Goal: Task Accomplishment & Management: Manage account settings

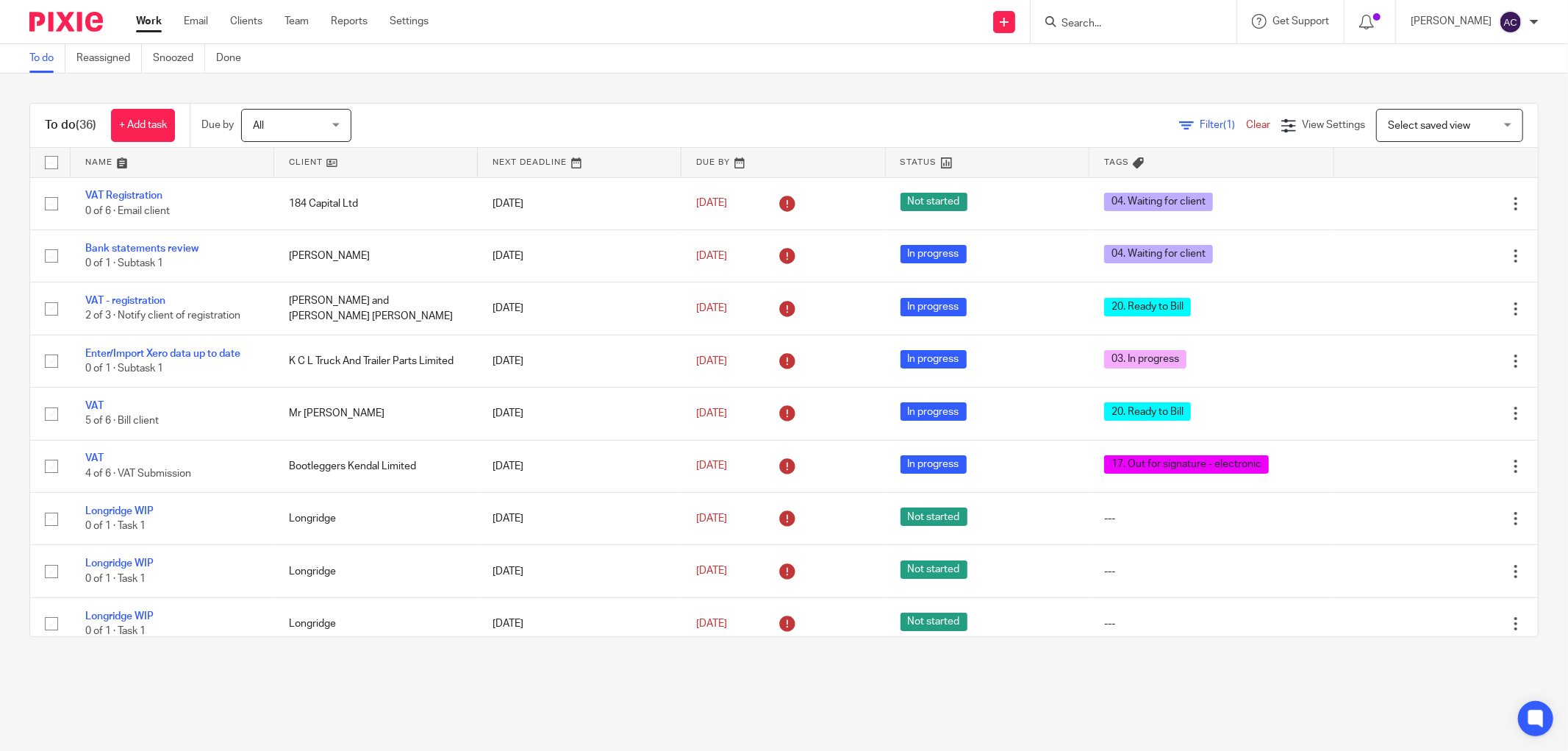
click at [1091, 27] on input "Search" at bounding box center [1126, 24] width 133 height 13
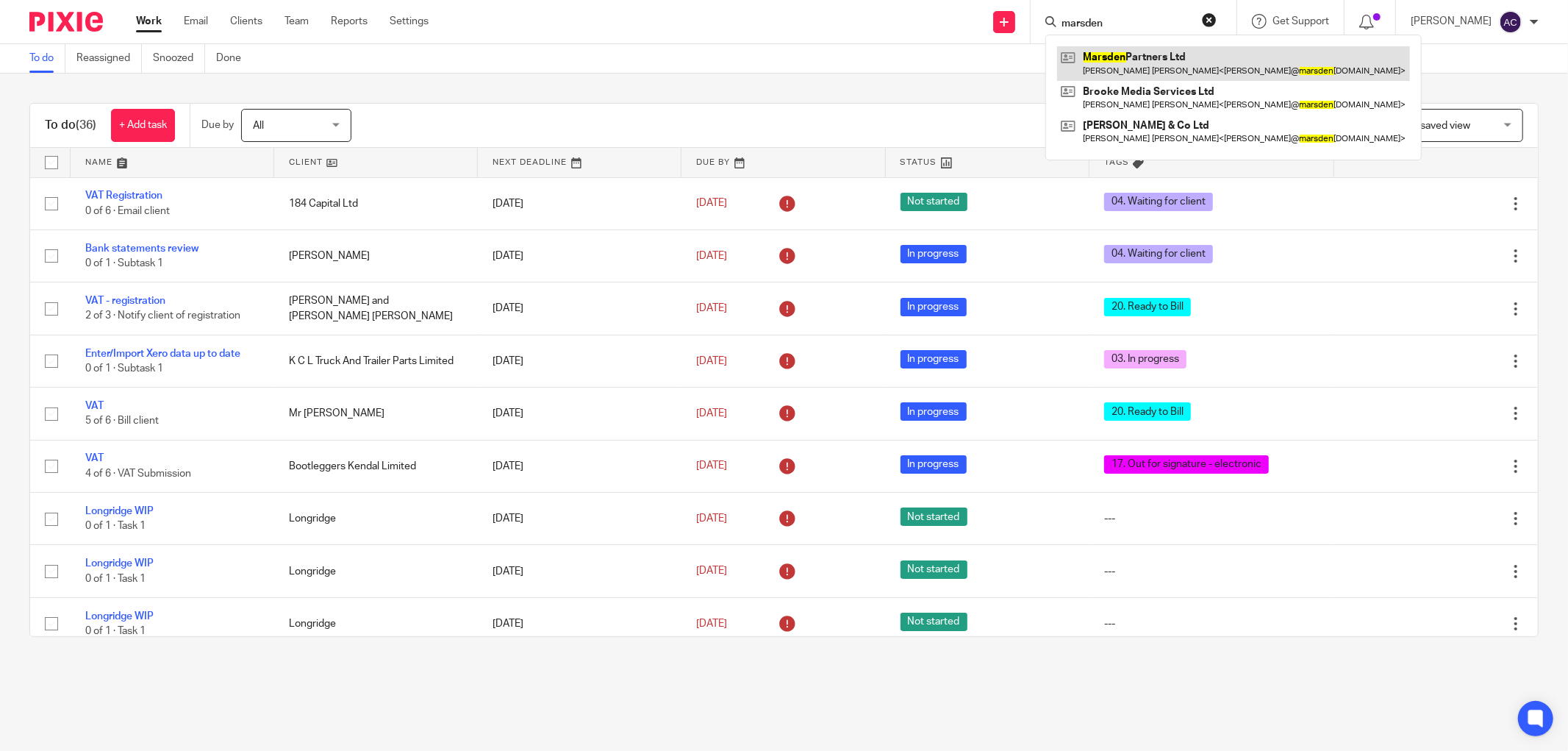
type input "marsden"
click at [1225, 59] on link at bounding box center [1234, 63] width 353 height 34
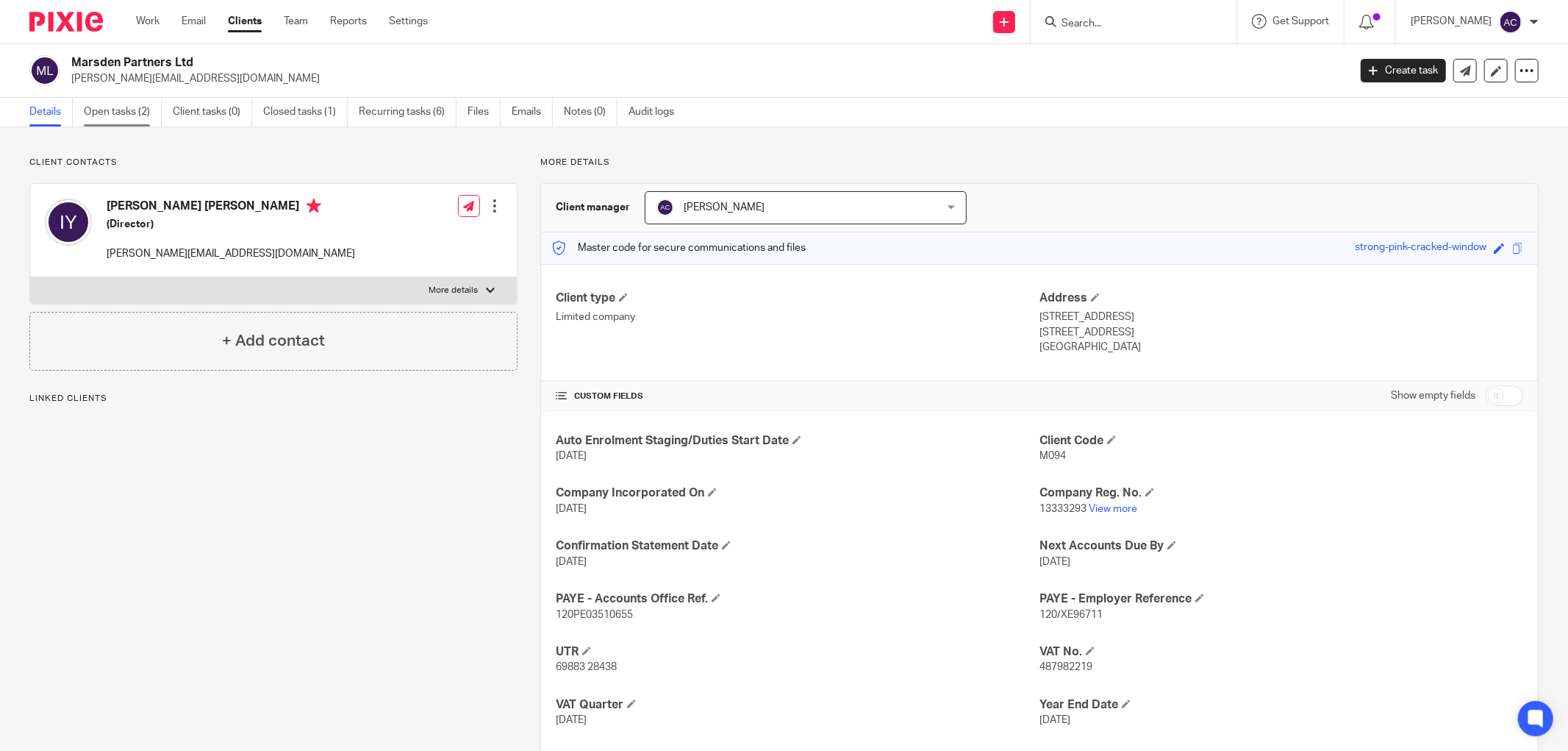
click at [113, 119] on link "Open tasks (2)" at bounding box center [123, 112] width 78 height 29
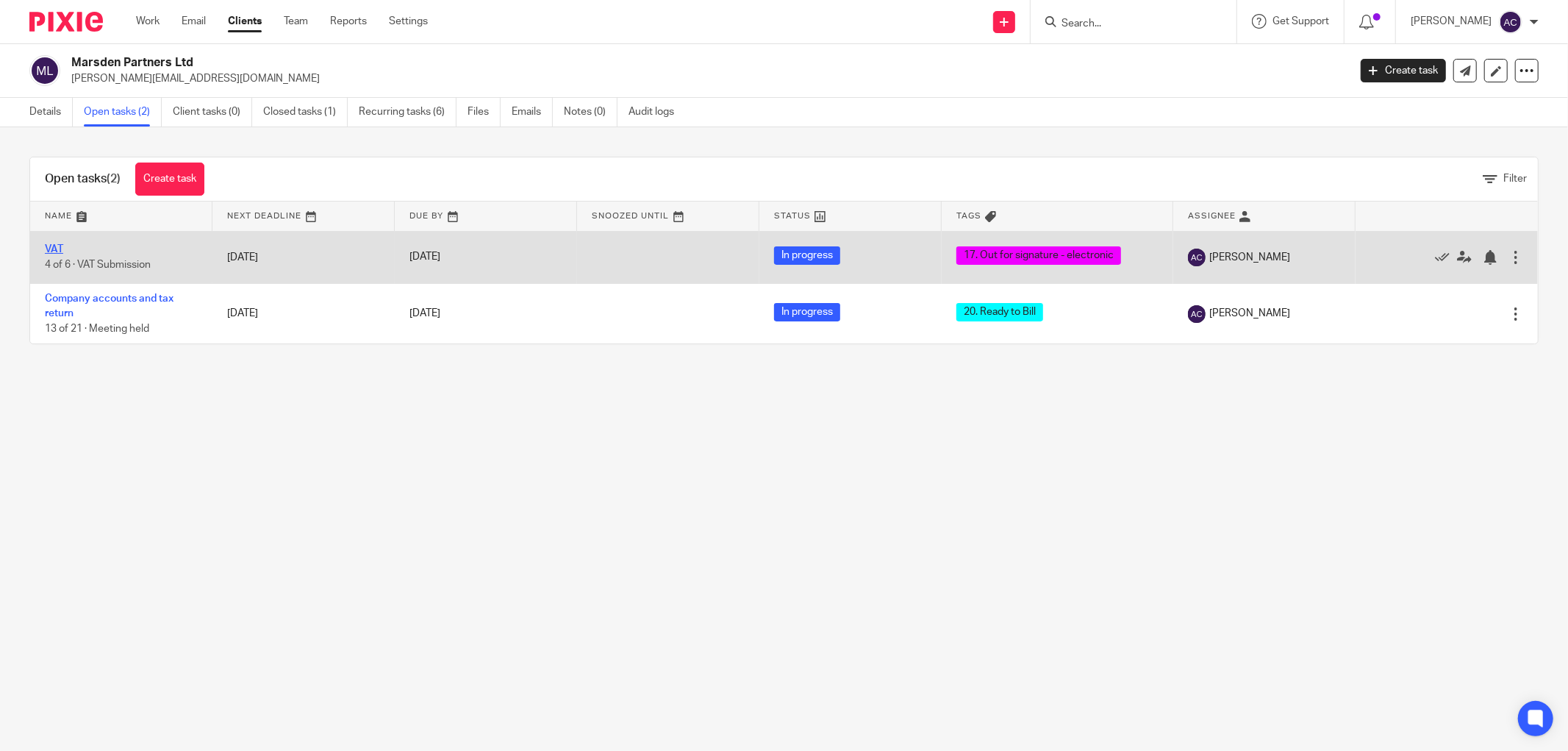
click at [55, 252] on link "VAT" at bounding box center [54, 249] width 18 height 10
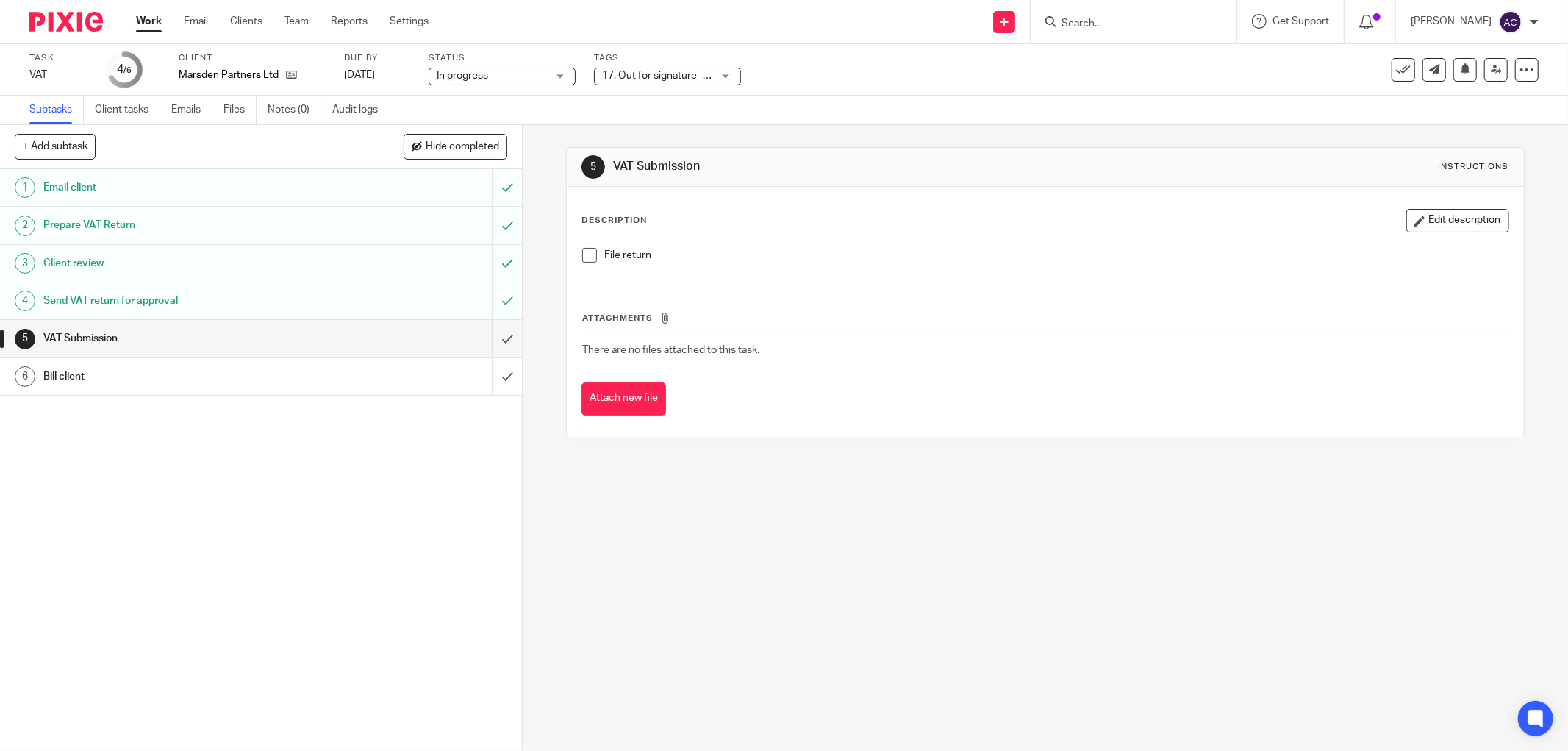
click at [711, 77] on span "17. Out for signature - electronic" at bounding box center [677, 76] width 150 height 10
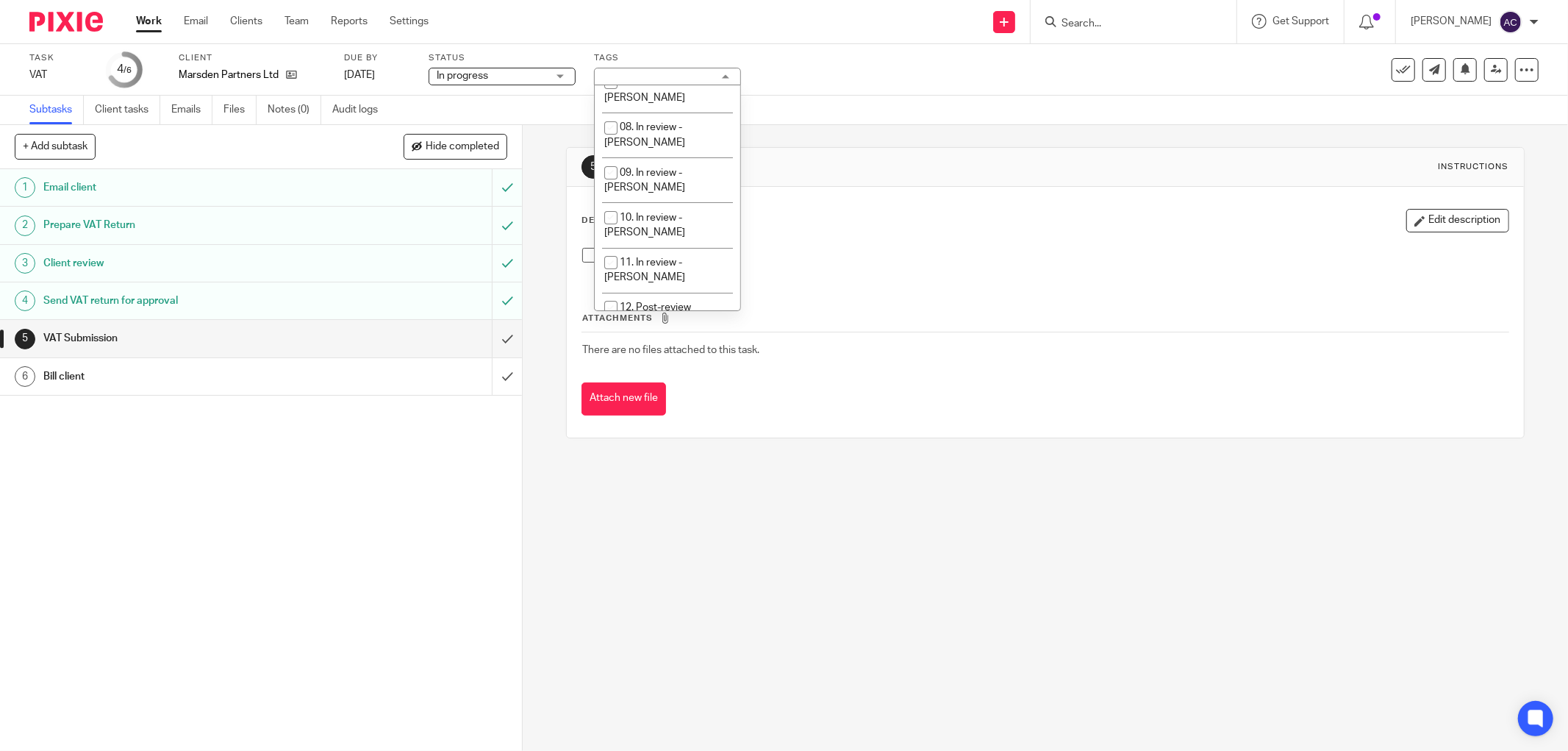
scroll to position [393, 0]
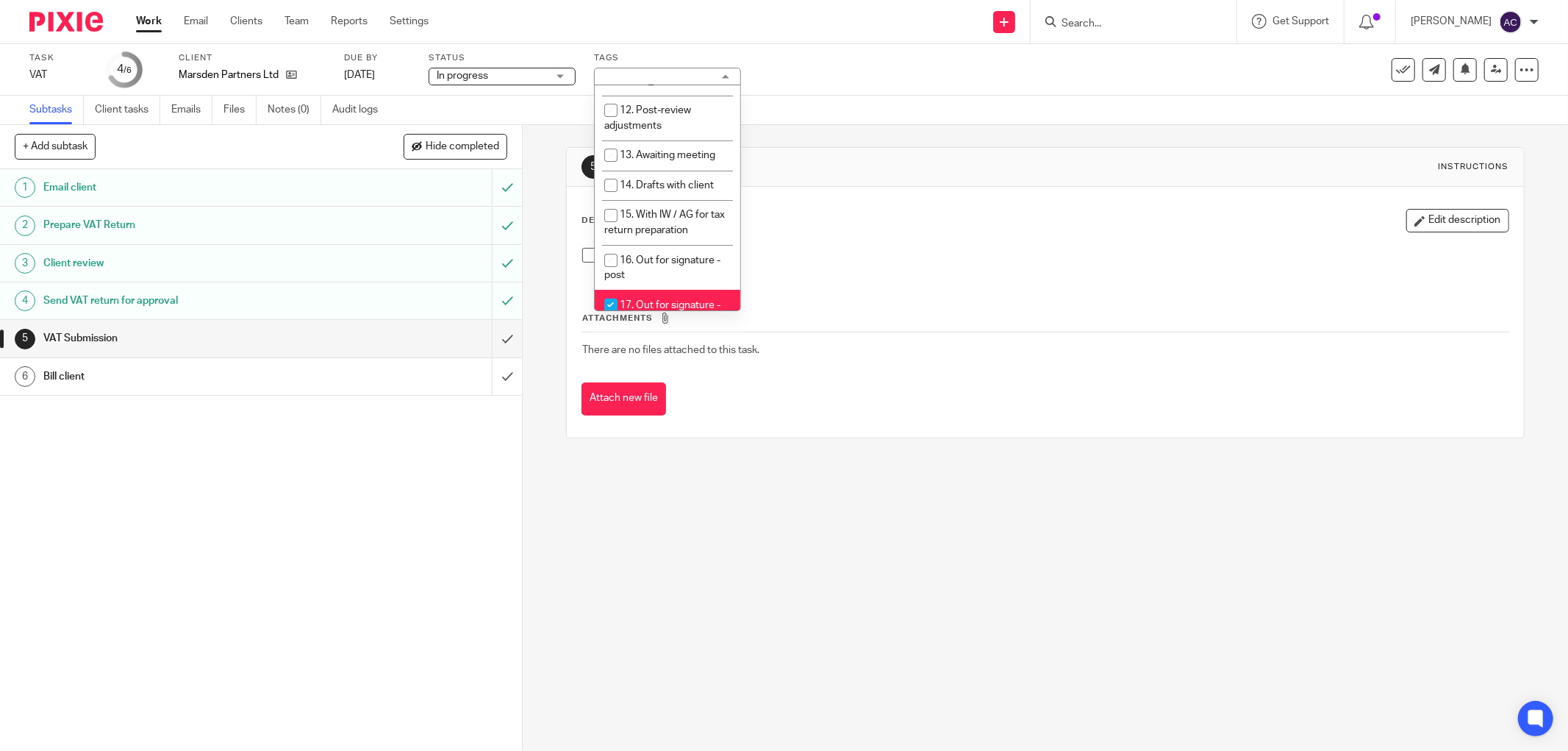
click at [622, 291] on input "checkbox" at bounding box center [611, 305] width 28 height 28
checkbox input "false"
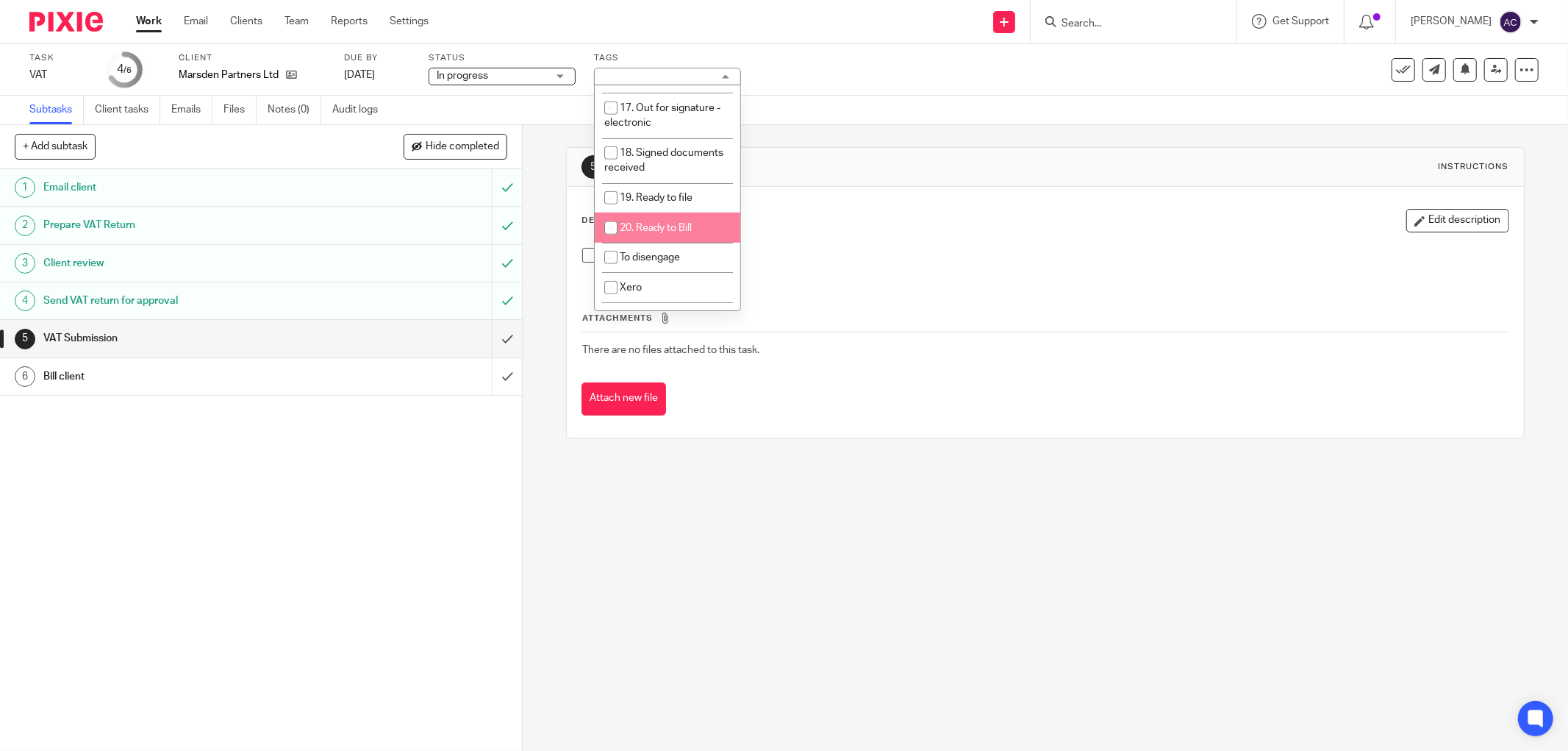
click at [641, 223] on span "20. Ready to Bill" at bounding box center [655, 228] width 72 height 10
checkbox input "true"
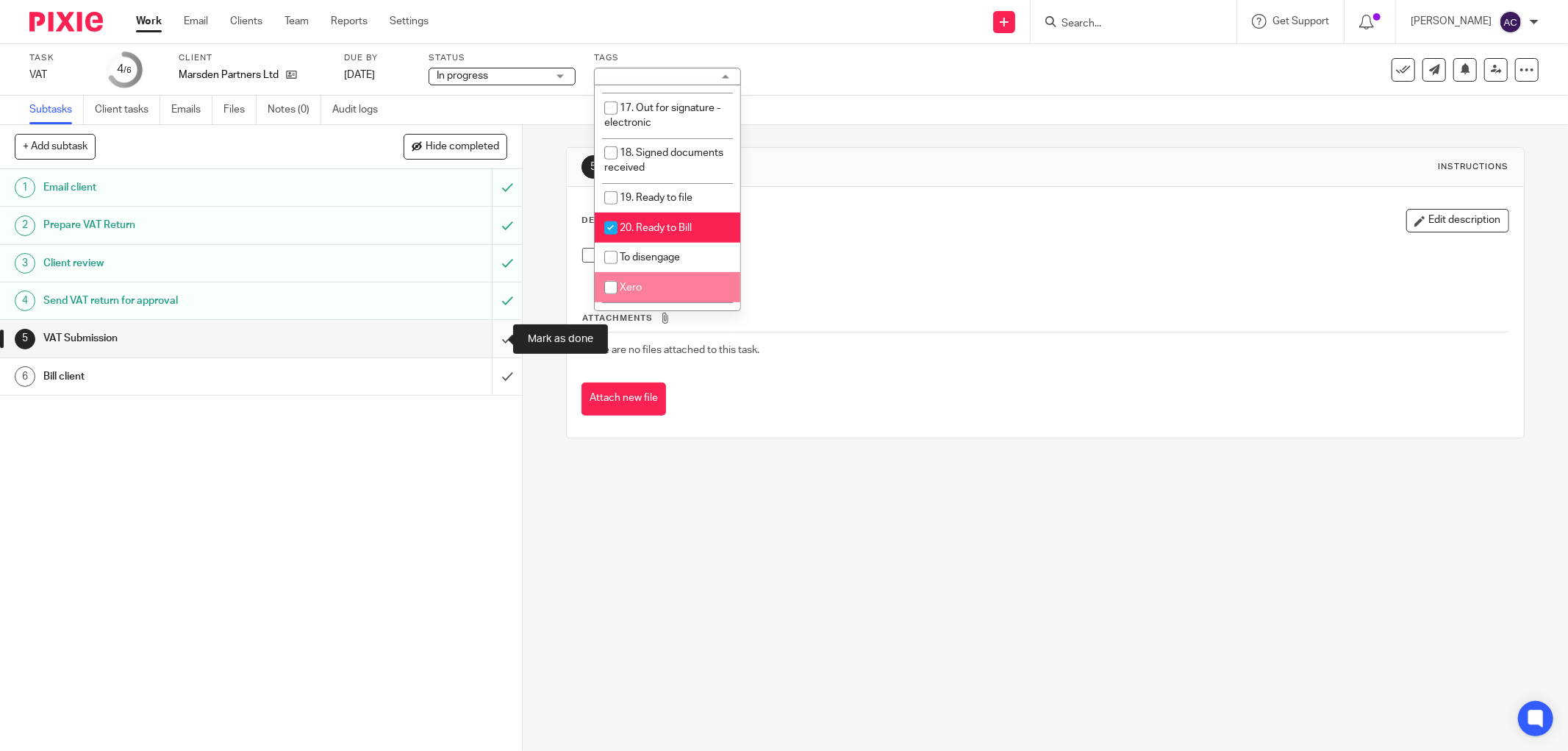
click at [493, 341] on input "submit" at bounding box center [261, 338] width 522 height 37
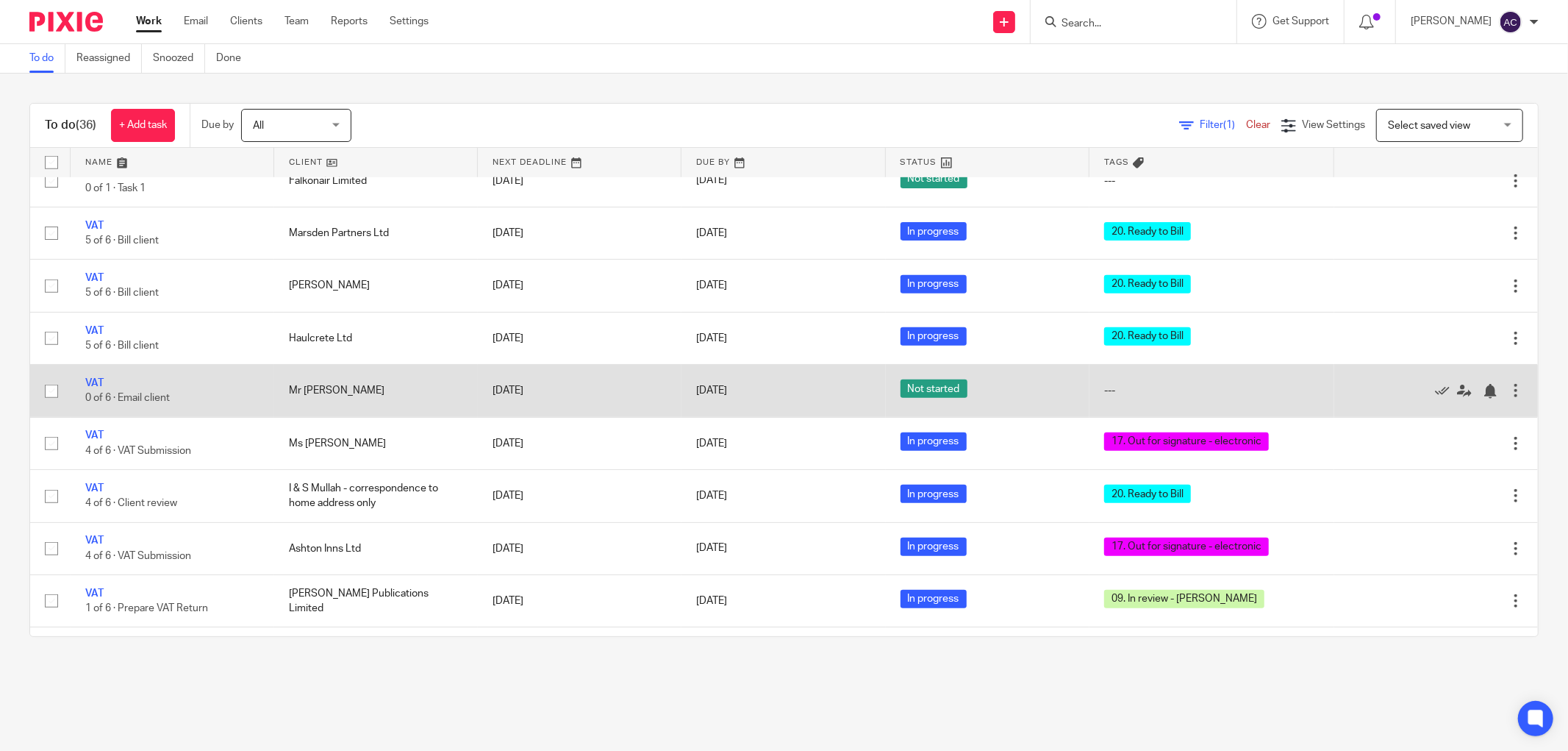
scroll to position [735, 0]
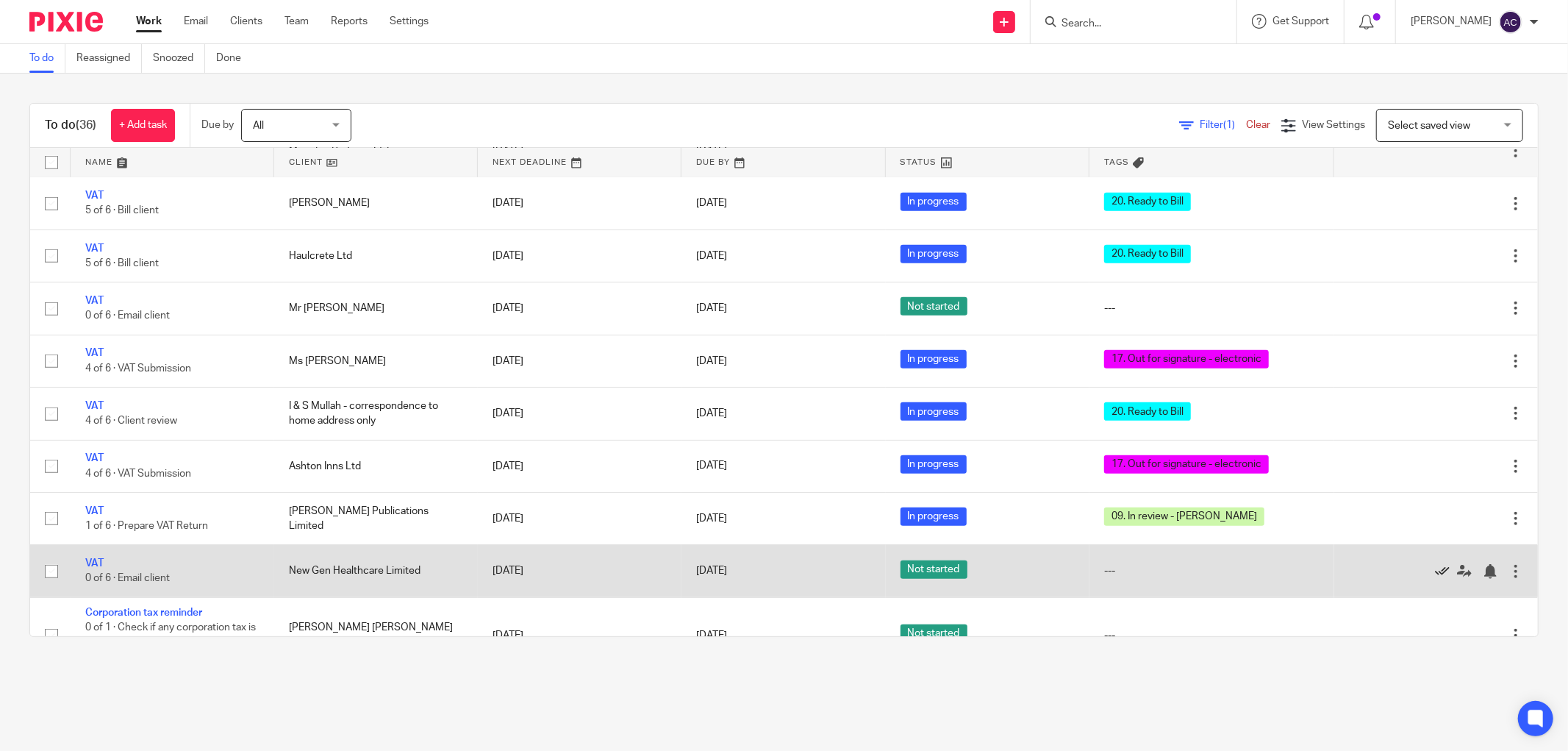
click at [1435, 579] on icon at bounding box center [1443, 571] width 15 height 15
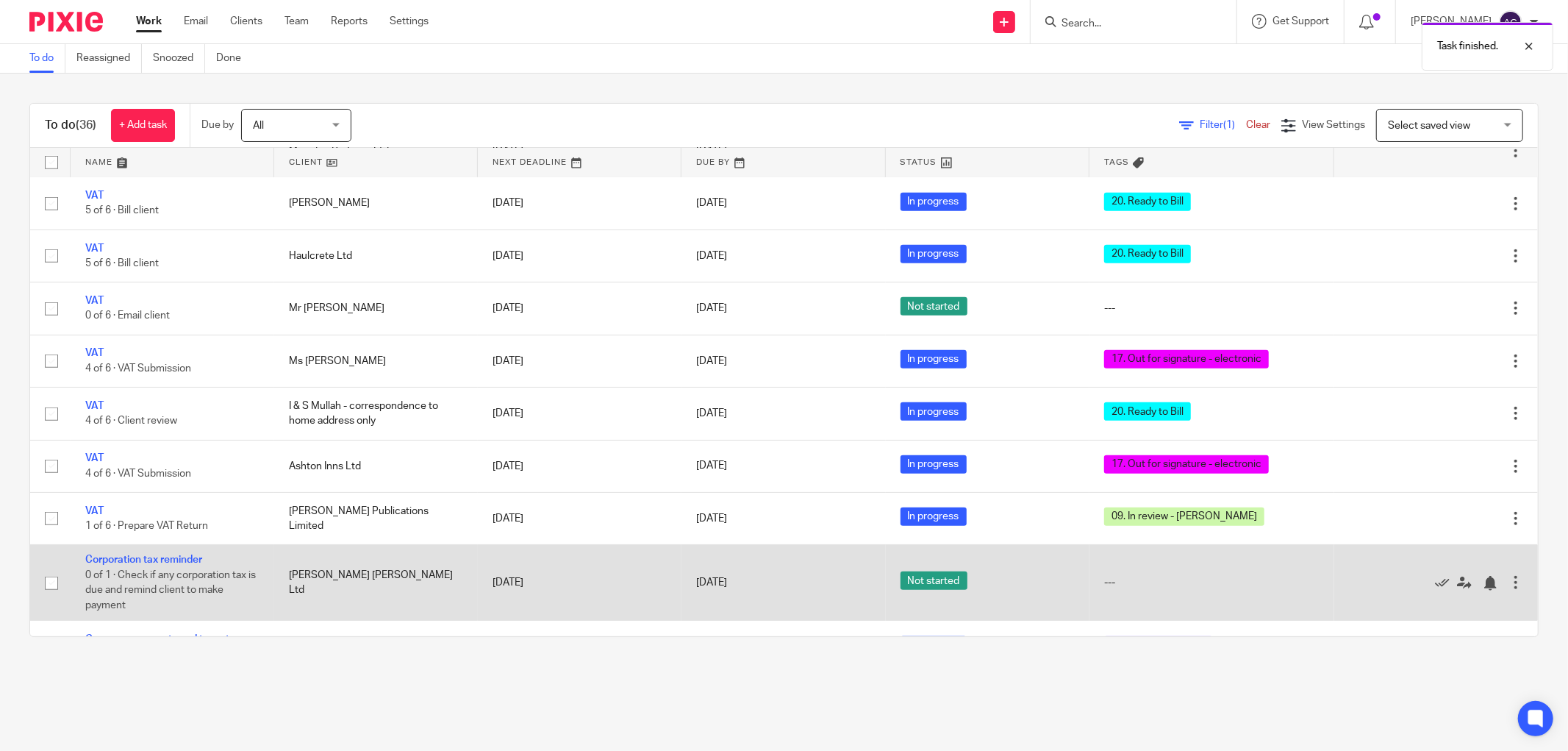
scroll to position [899, 0]
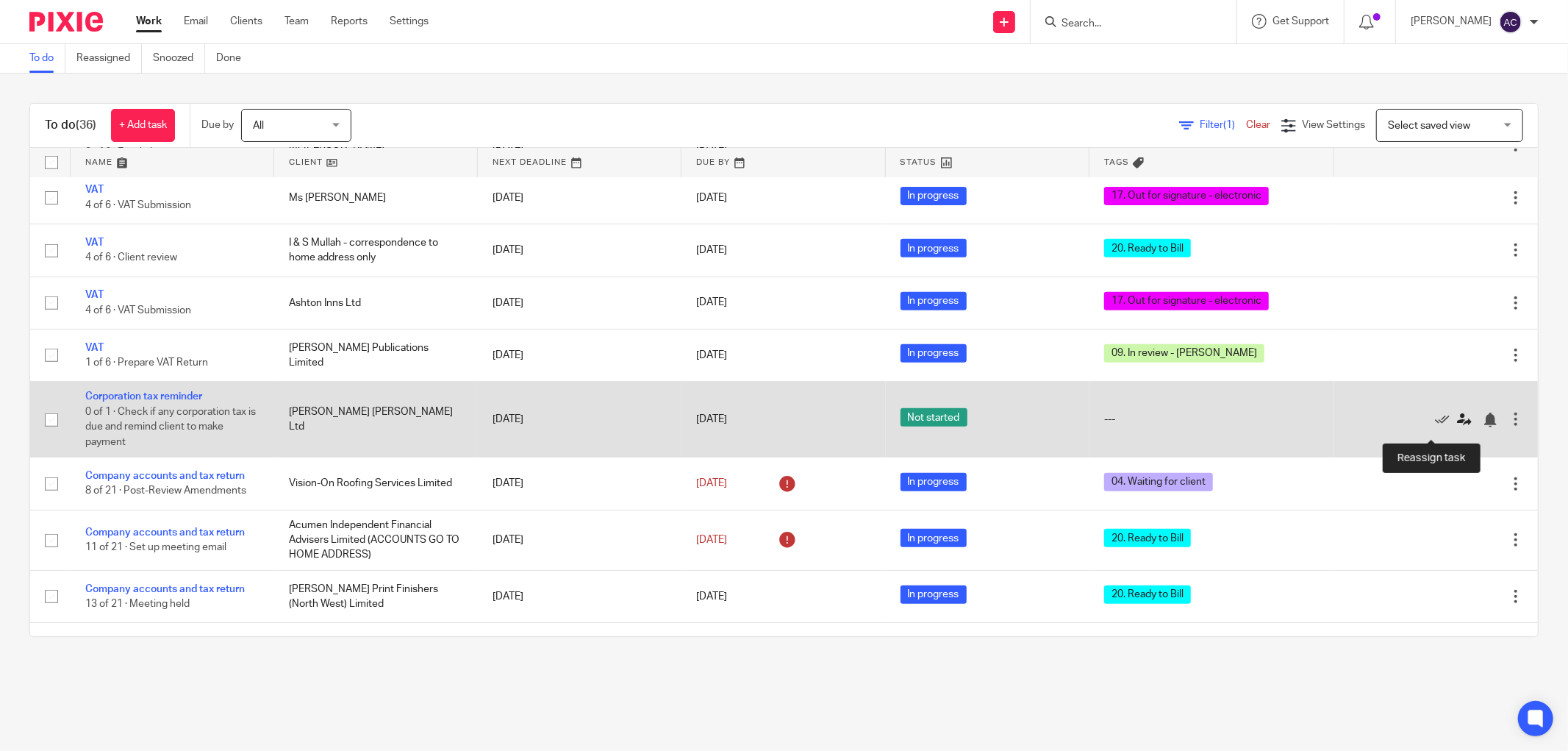
click at [1458, 427] on icon at bounding box center [1465, 420] width 15 height 15
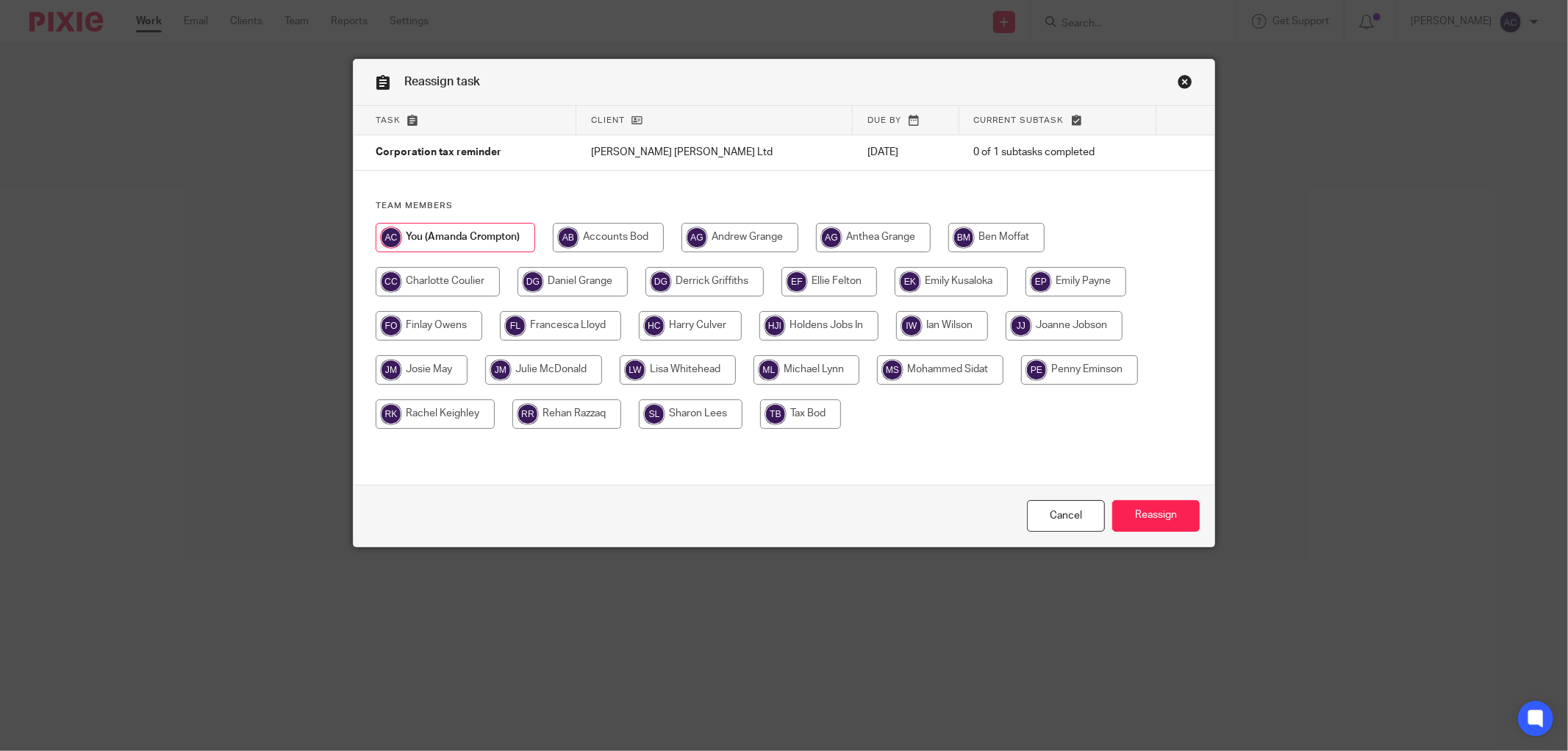
click at [970, 243] on input "radio" at bounding box center [997, 237] width 96 height 30
radio input "true"
click at [1120, 506] on input "Reassign" at bounding box center [1156, 516] width 87 height 31
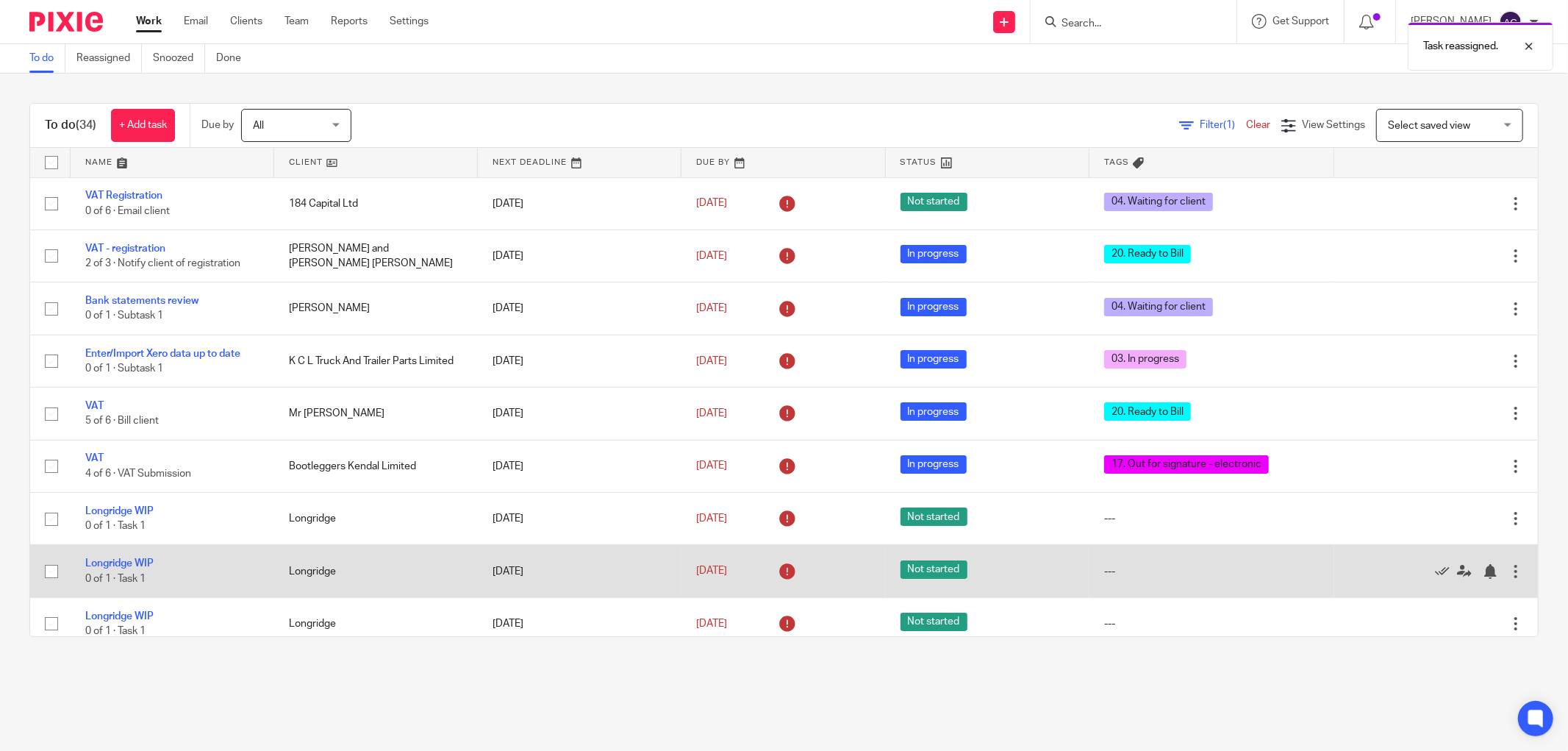
scroll to position [82, 0]
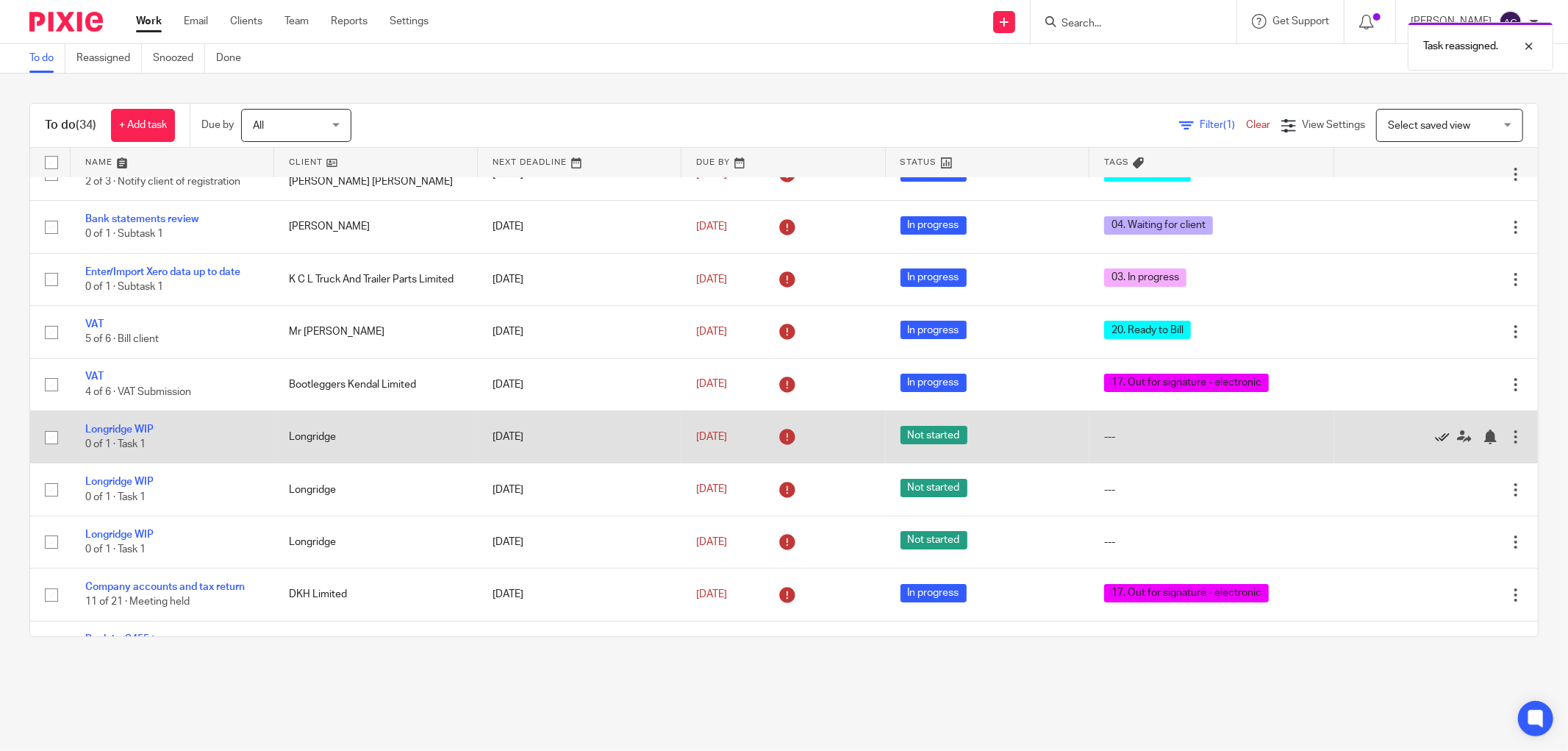
click at [1435, 443] on icon at bounding box center [1443, 437] width 15 height 15
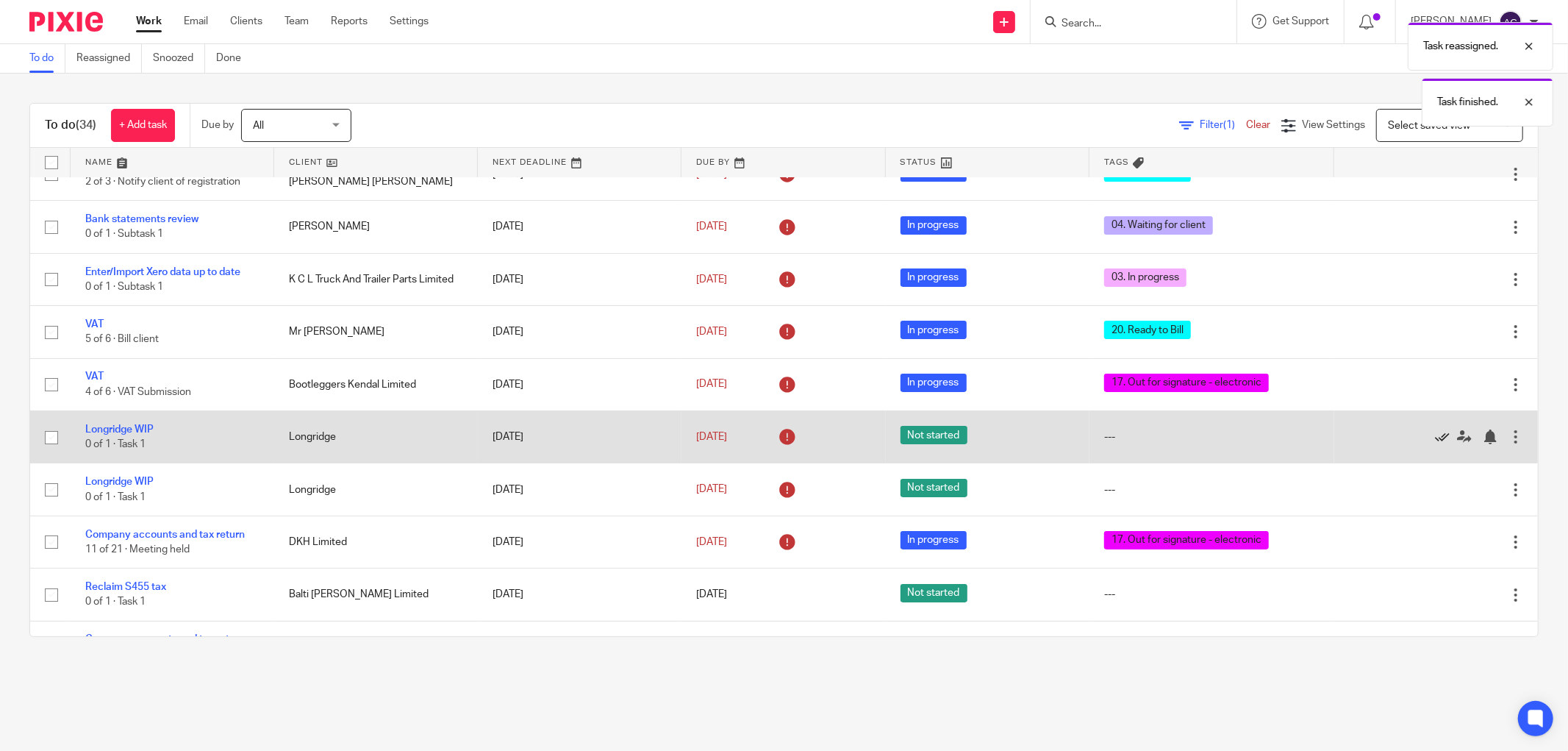
click at [1435, 441] on icon at bounding box center [1443, 437] width 15 height 15
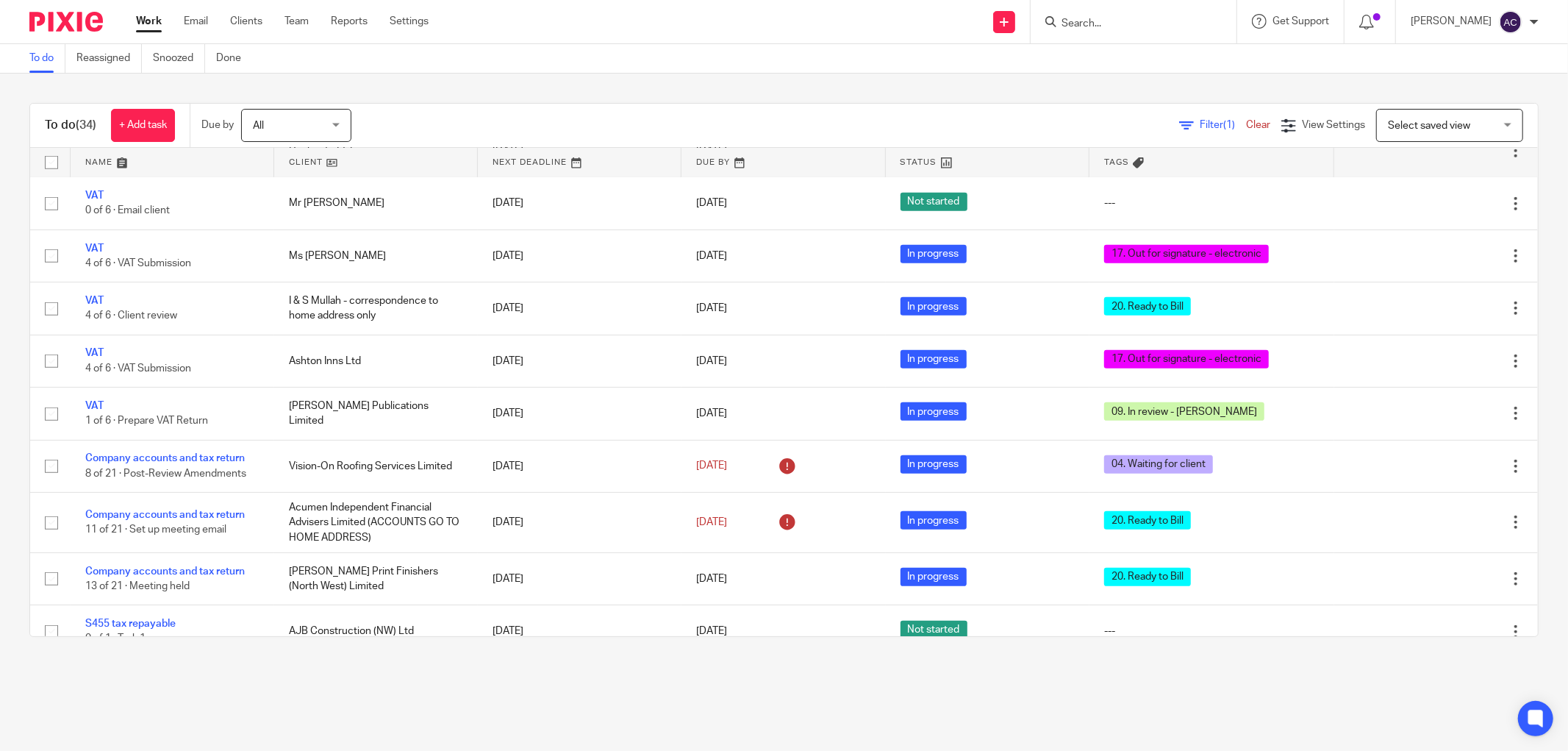
scroll to position [817, 0]
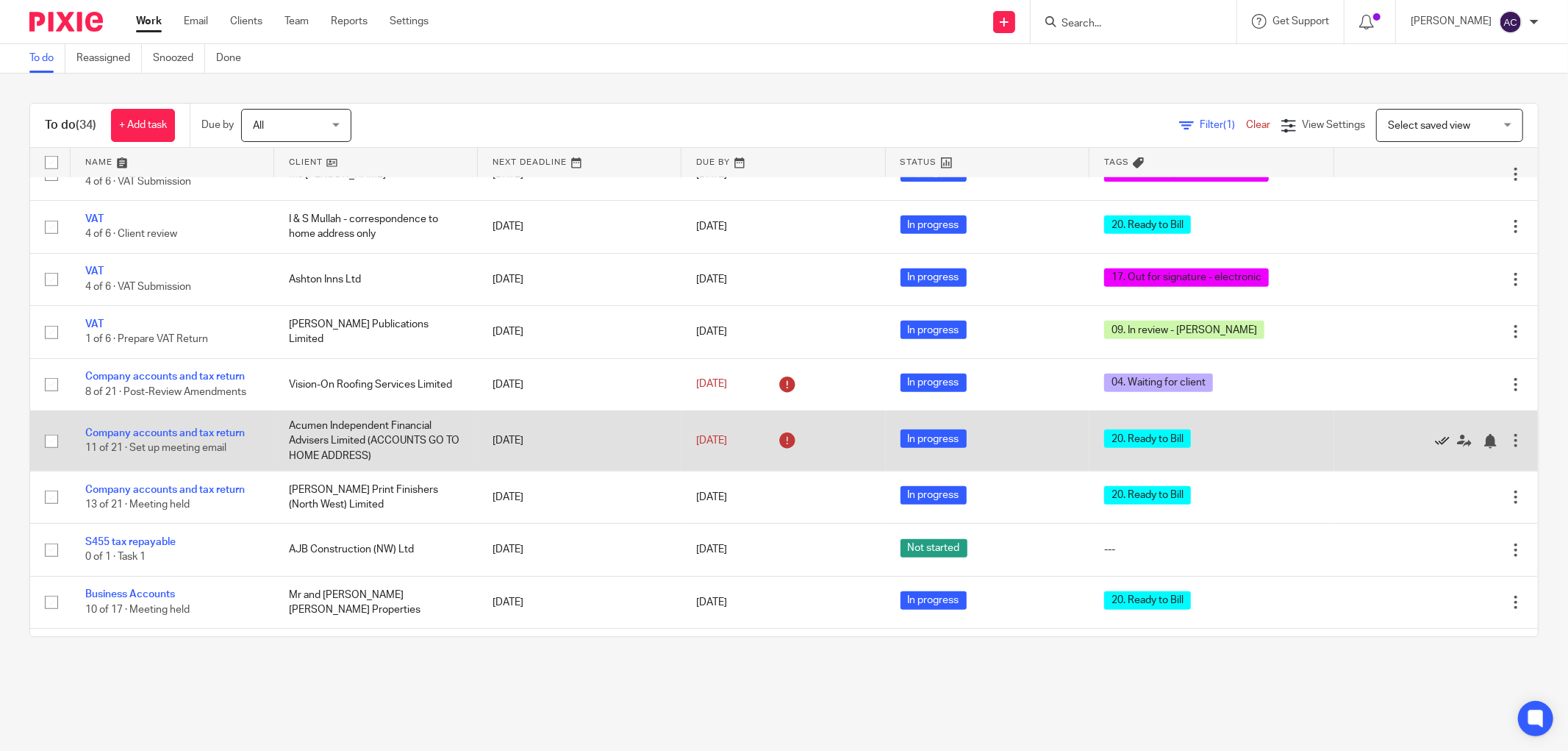
click at [1435, 448] on icon at bounding box center [1443, 441] width 15 height 15
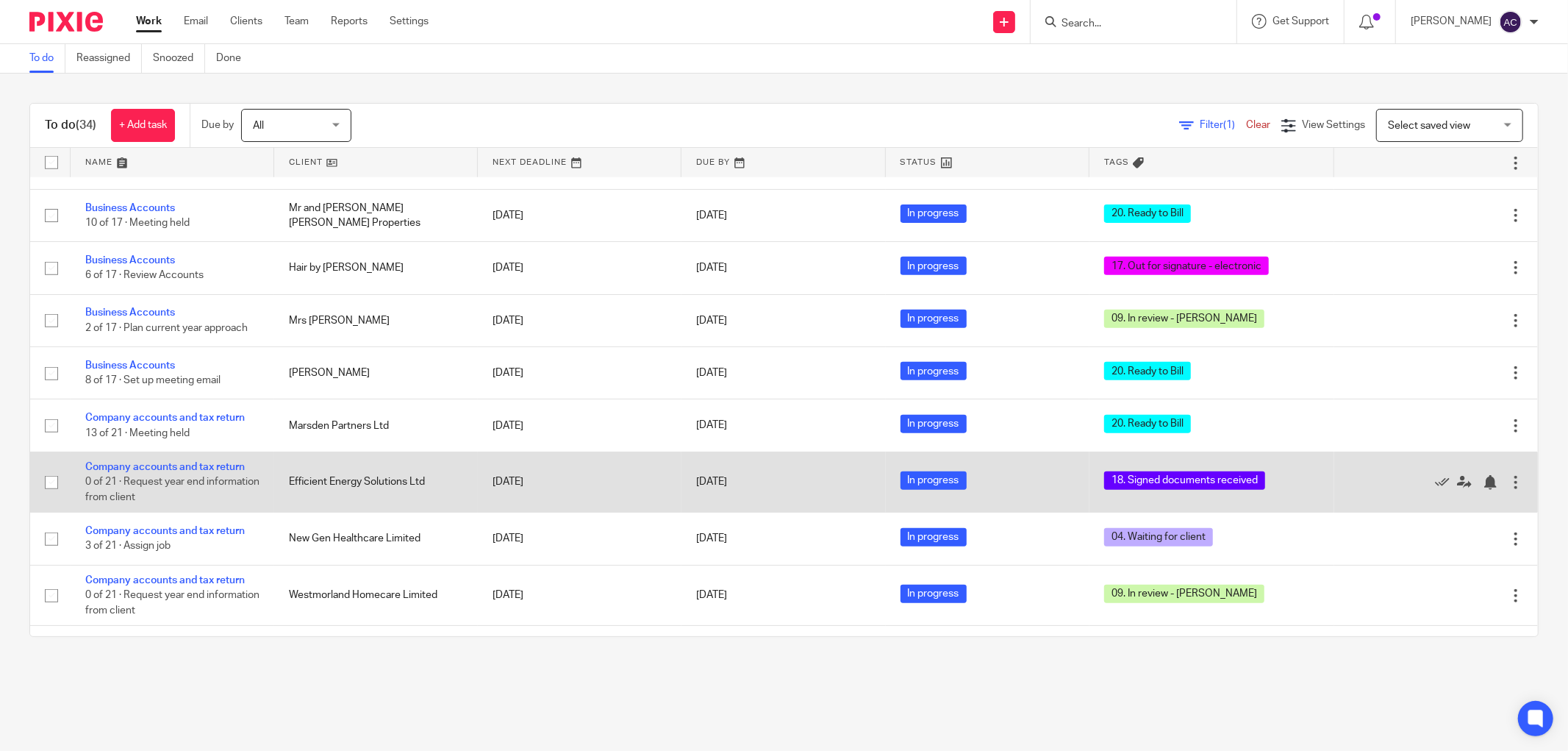
scroll to position [1199, 0]
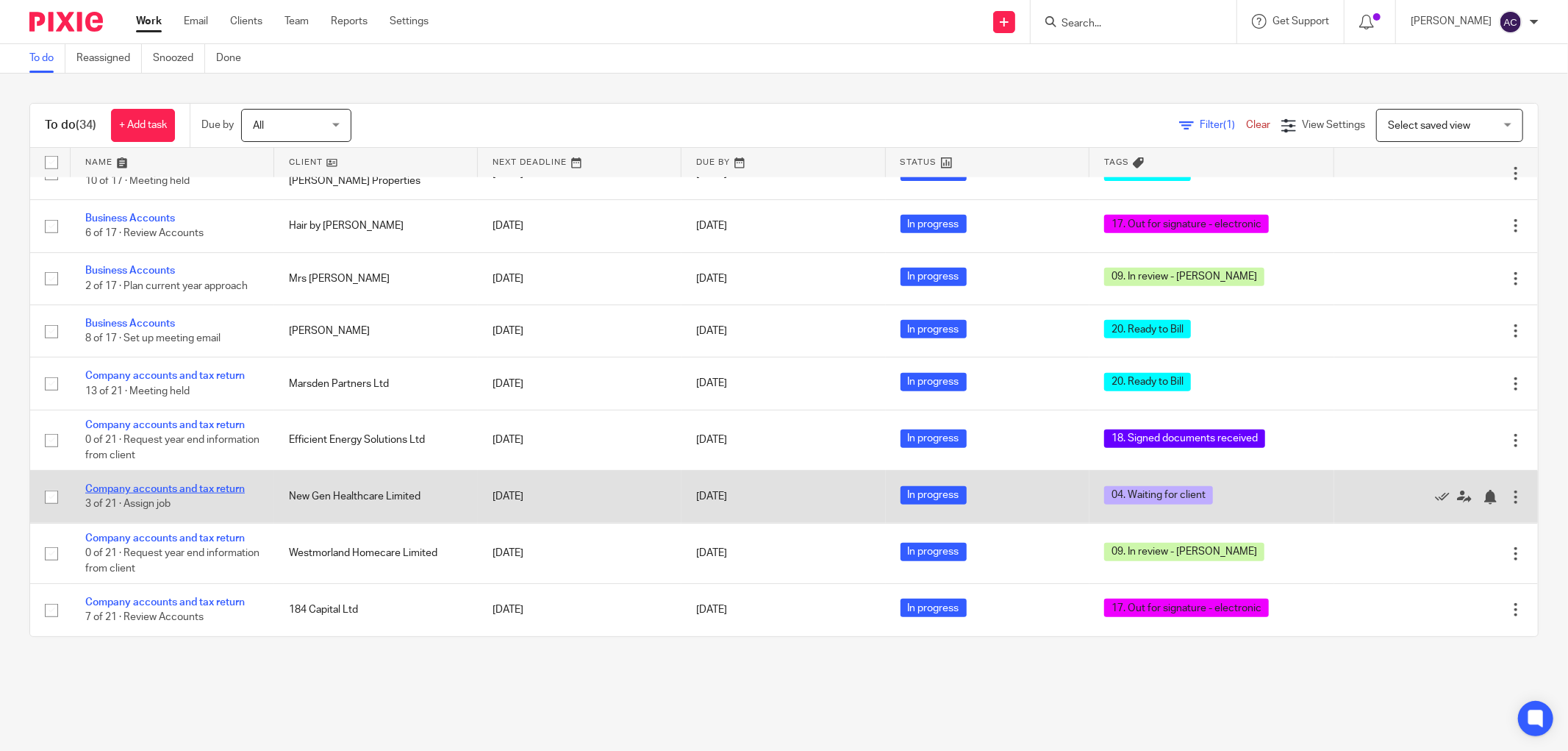
click at [201, 493] on link "Company accounts and tax return" at bounding box center [165, 489] width 160 height 10
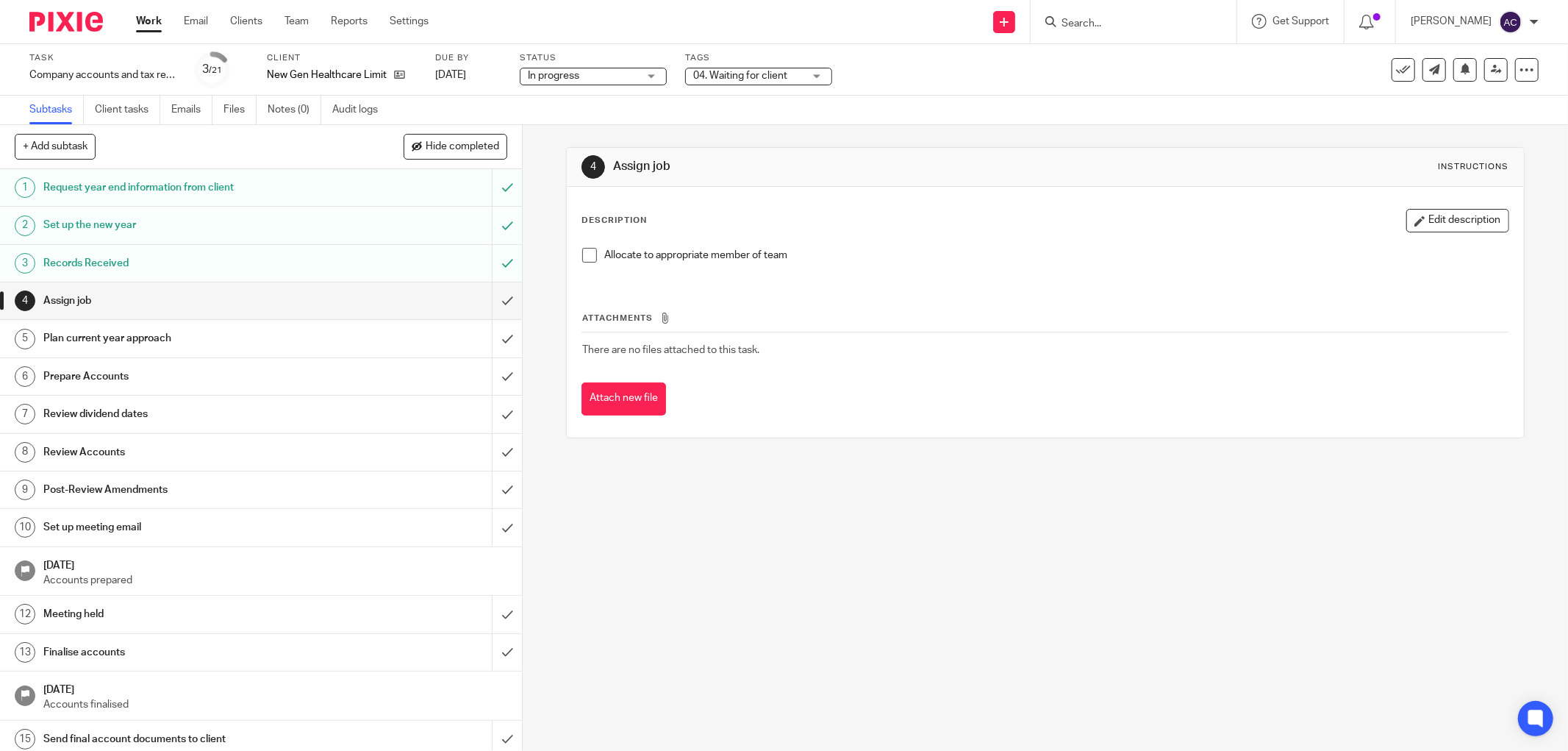
click at [765, 77] on span "04. Waiting for client" at bounding box center [740, 76] width 94 height 10
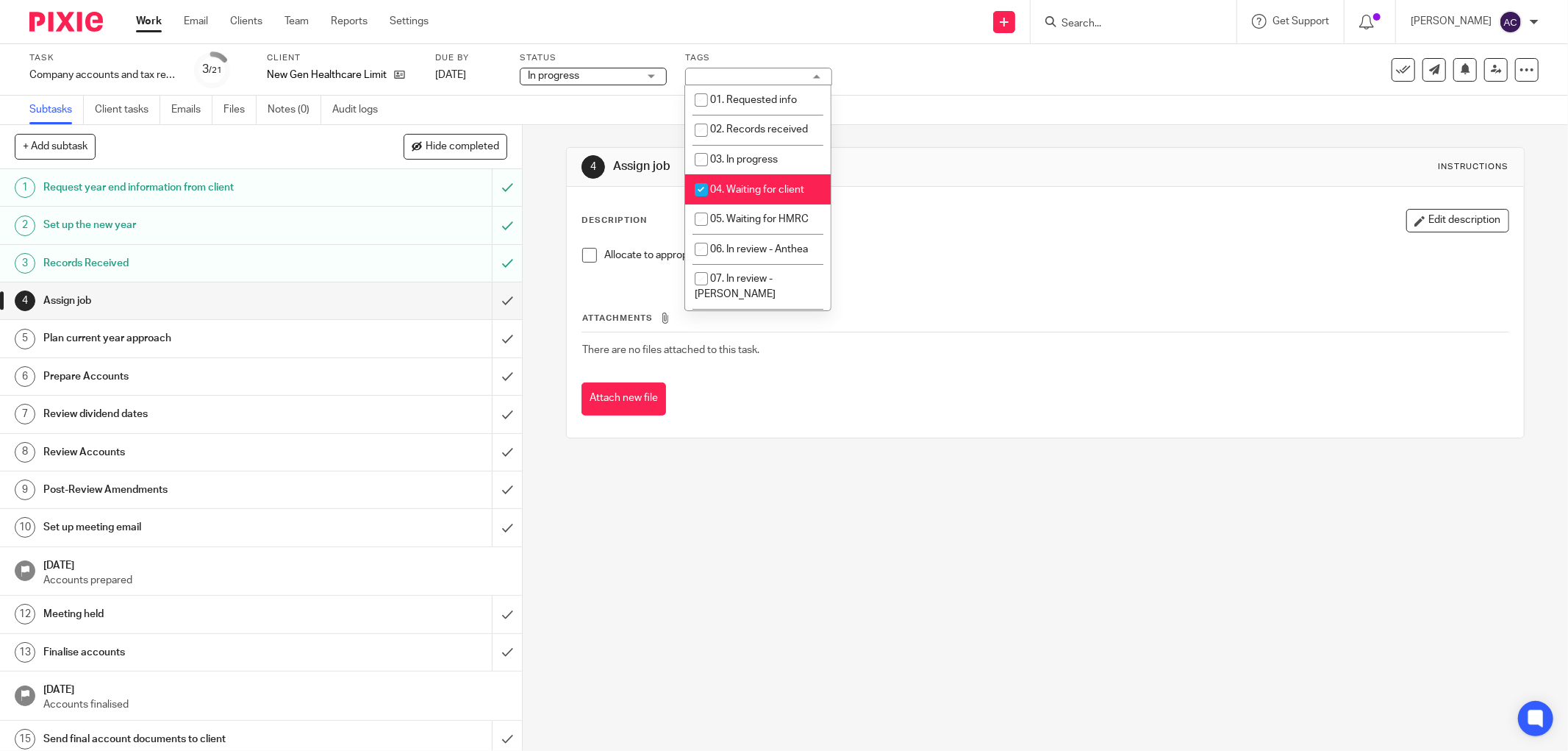
click at [716, 195] on li "04. Waiting for client" at bounding box center [758, 189] width 146 height 31
checkbox input "false"
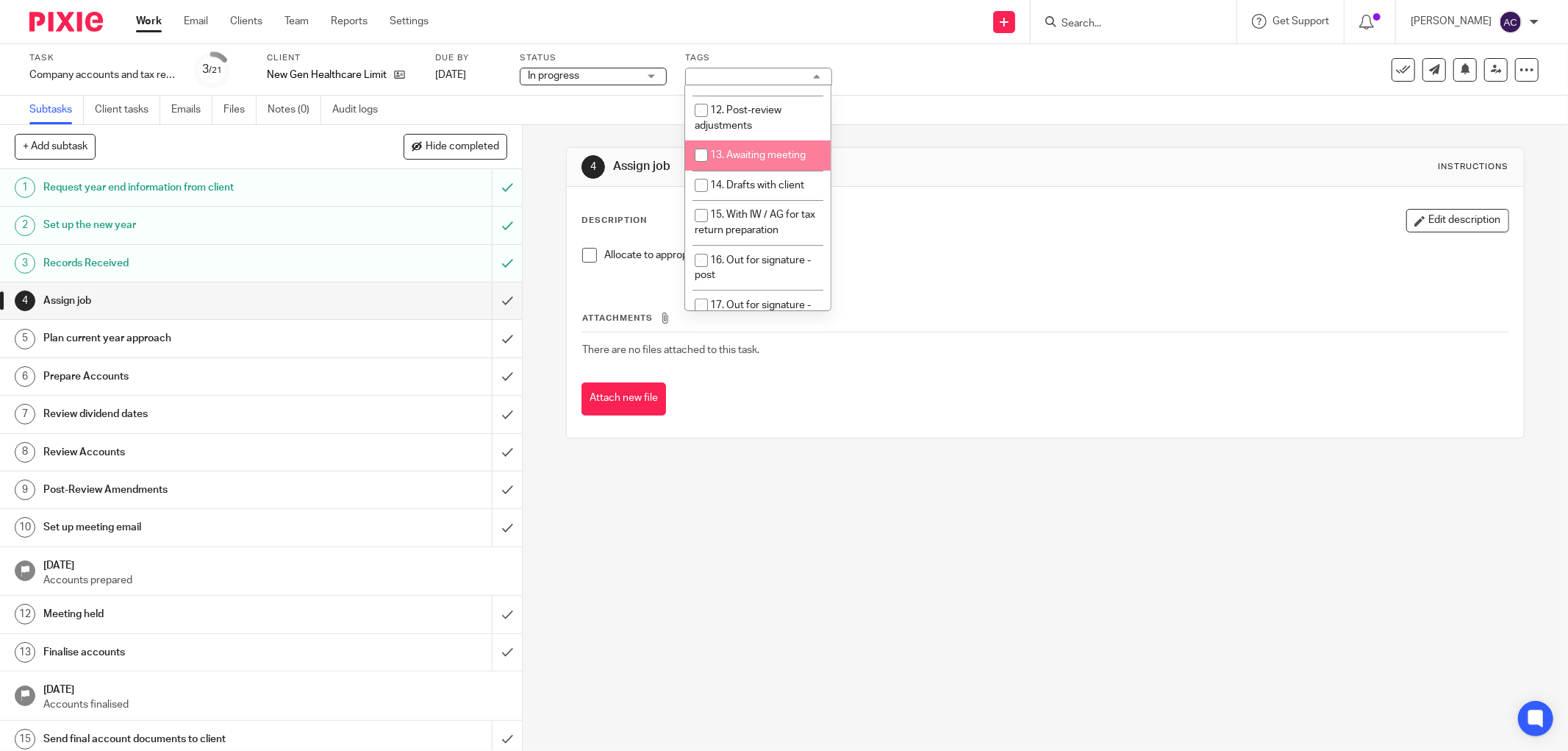
scroll to position [196, 0]
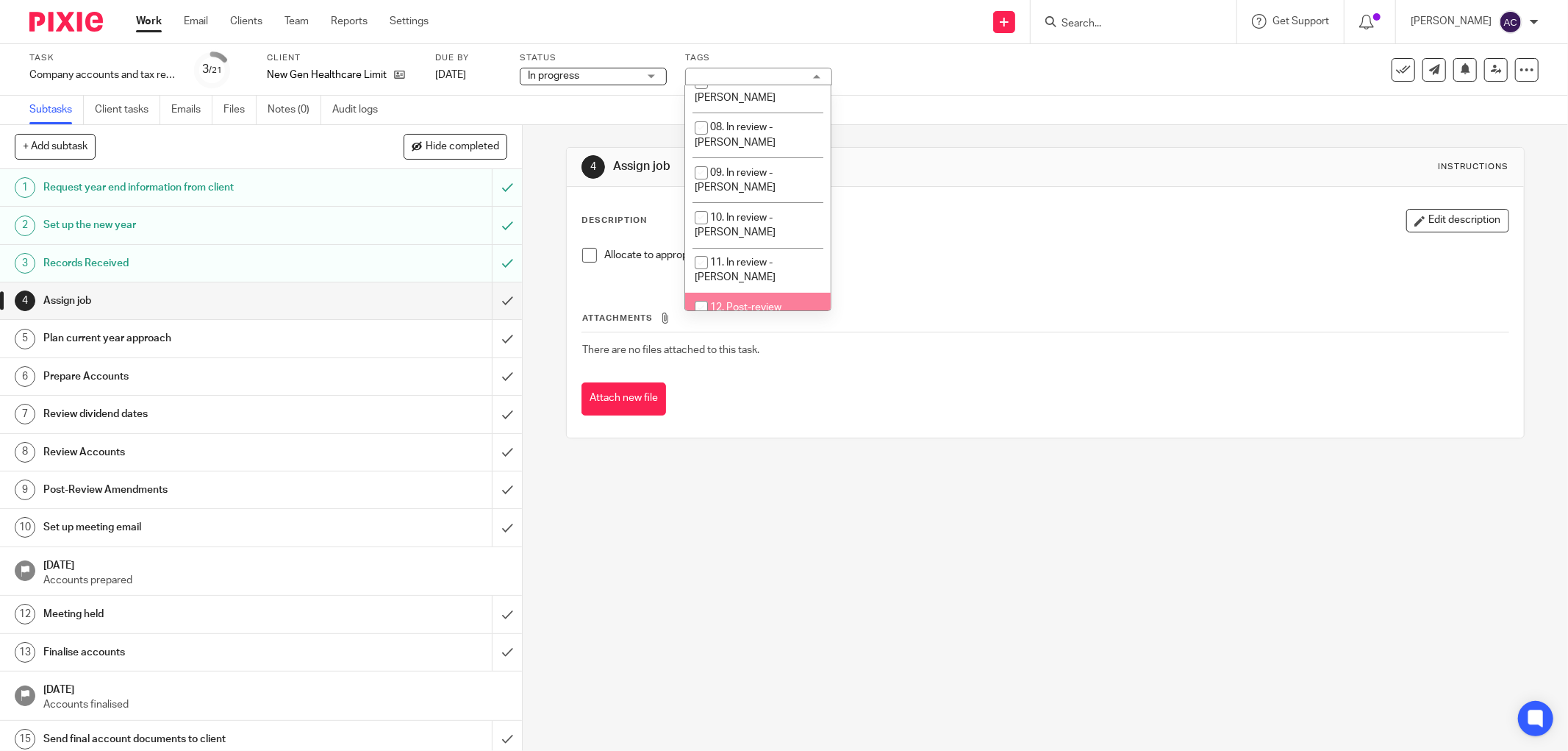
click at [715, 293] on input "checkbox" at bounding box center [702, 307] width 28 height 28
checkbox input "true"
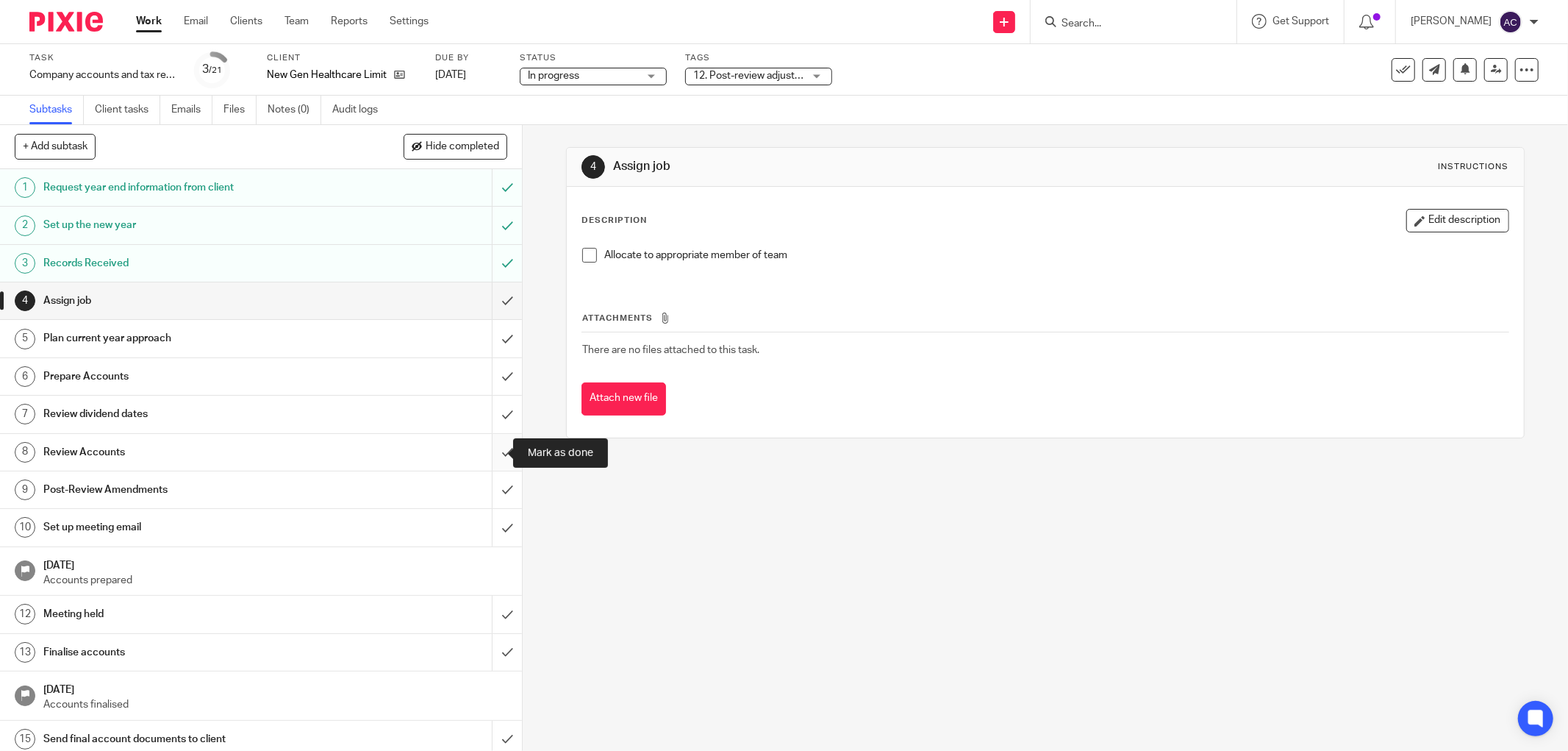
click at [486, 449] on input "submit" at bounding box center [261, 452] width 522 height 37
click at [491, 423] on input "submit" at bounding box center [261, 414] width 522 height 37
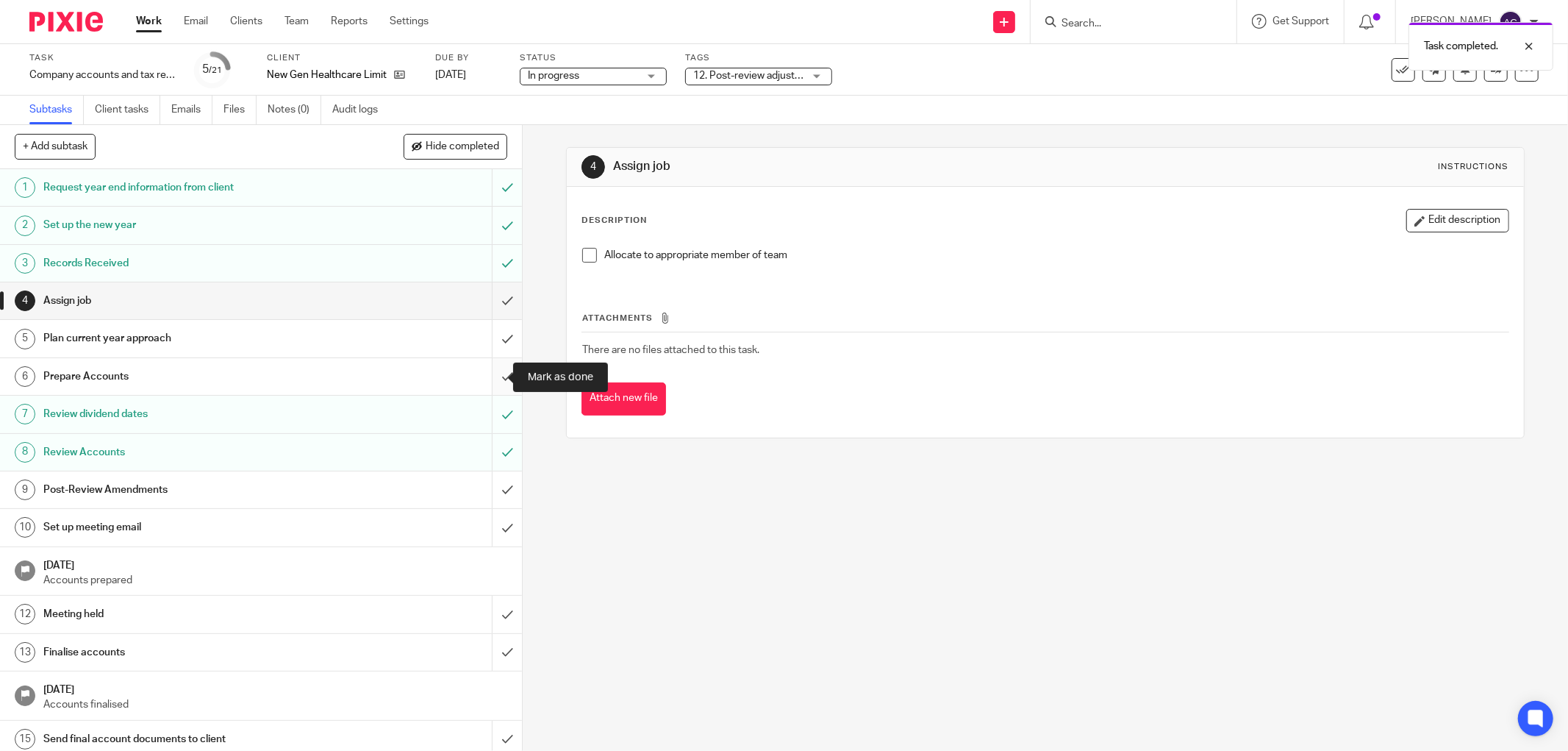
click at [494, 385] on input "submit" at bounding box center [261, 376] width 522 height 37
click at [494, 345] on input "submit" at bounding box center [261, 338] width 522 height 37
click at [489, 310] on input "submit" at bounding box center [261, 300] width 522 height 37
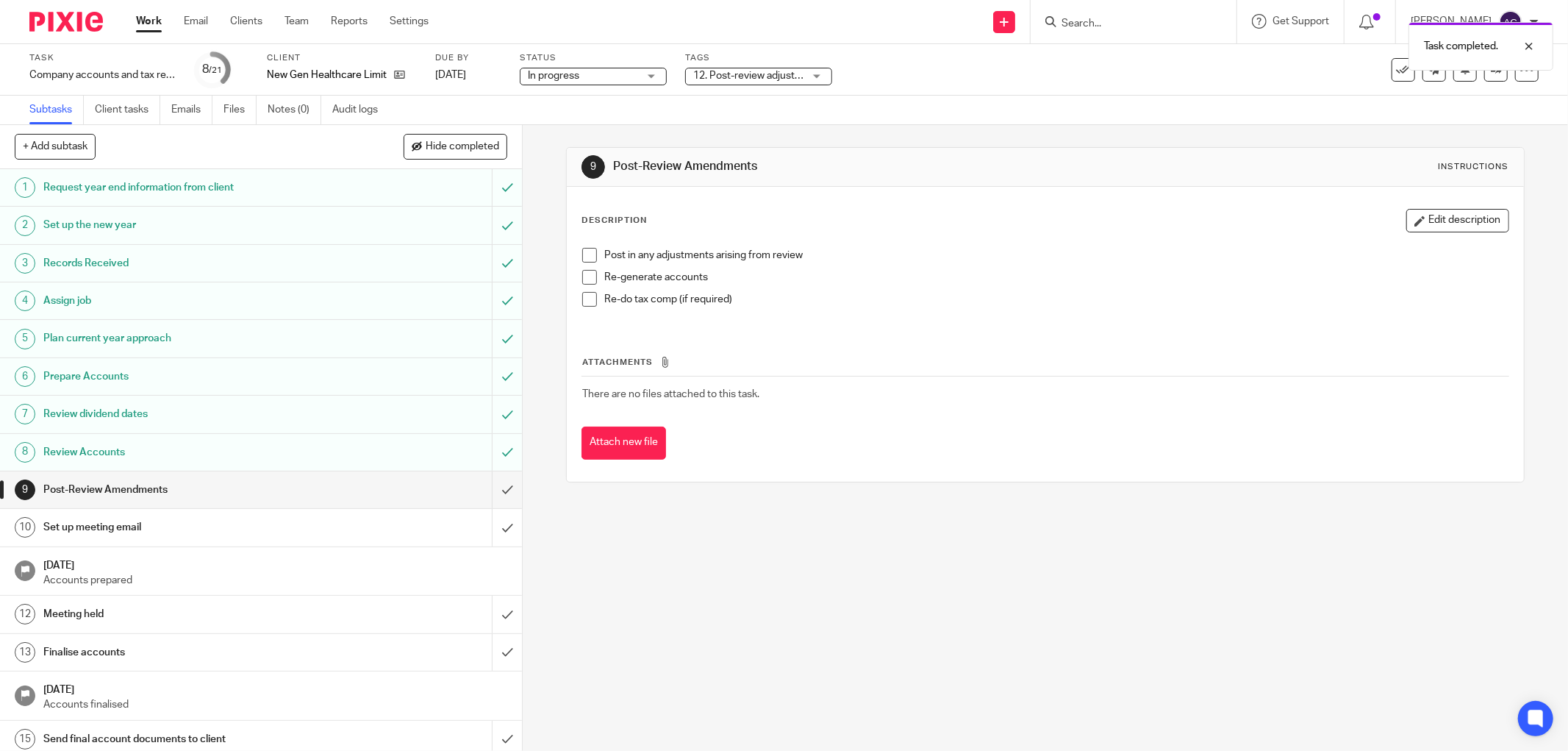
click at [1484, 82] on div "Task Company accounts and tax return Save Company accounts and tax return 8 /21…" at bounding box center [784, 69] width 1509 height 35
click at [1485, 79] on link at bounding box center [1496, 69] width 24 height 24
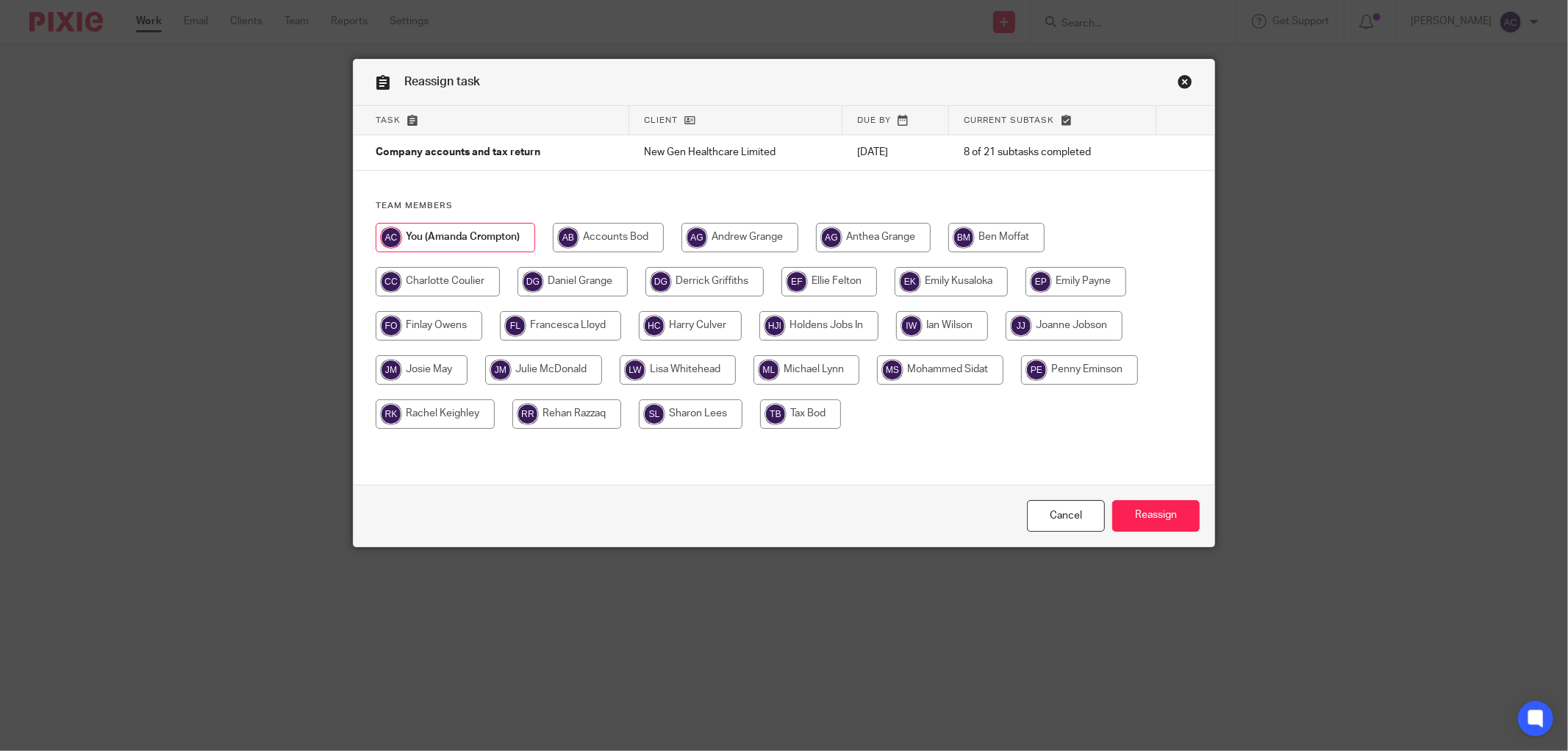
click at [578, 405] on input "radio" at bounding box center [567, 414] width 109 height 30
radio input "true"
click at [1160, 506] on input "Reassign" at bounding box center [1156, 516] width 87 height 31
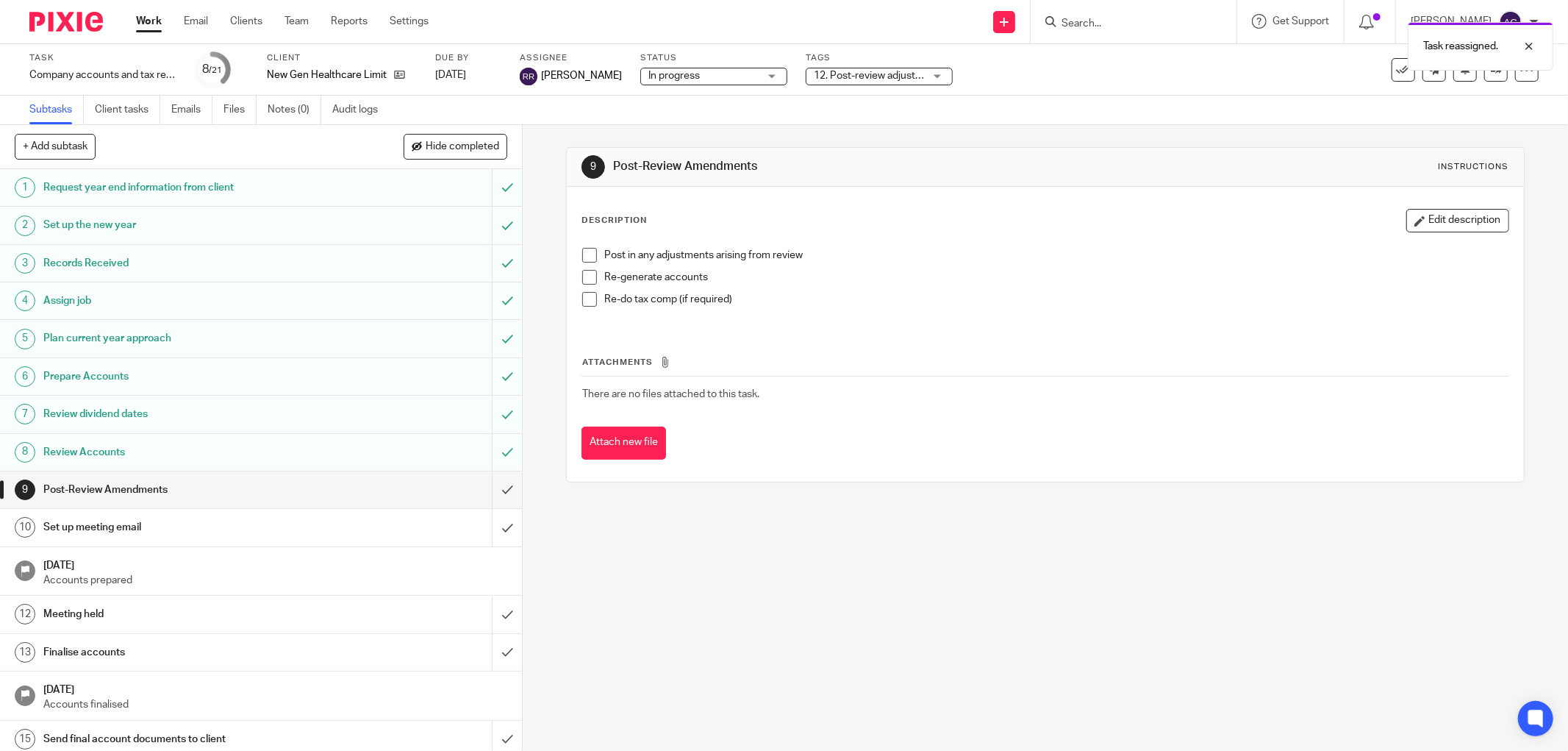
click at [156, 20] on link "Work" at bounding box center [148, 21] width 26 height 15
